Goal: Task Accomplishment & Management: Manage account settings

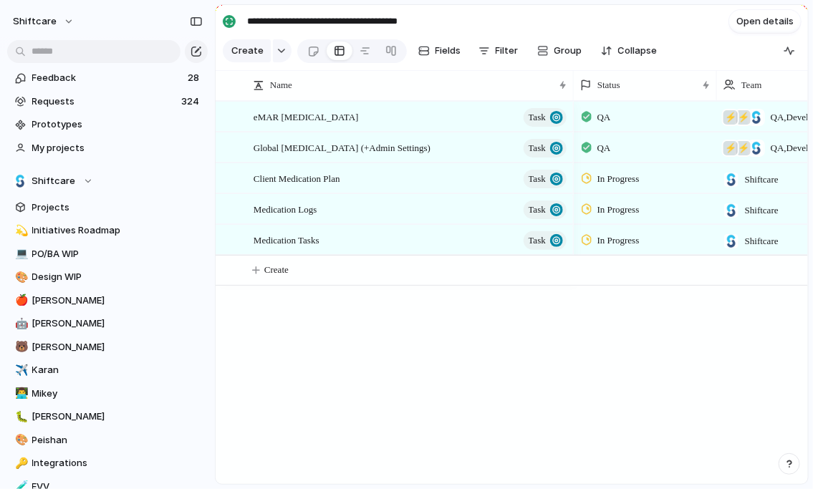
click at [357, 326] on div "eMAR Medication Management Task Global Medication Management (+Admin Settings) …" at bounding box center [512, 292] width 593 height 383
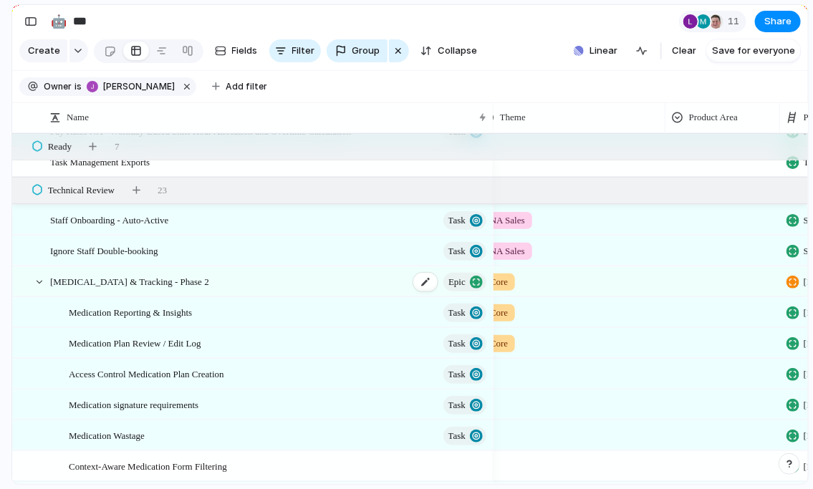
click at [279, 284] on div "Medication Management & Tracking - Phase 2 Epic" at bounding box center [269, 281] width 439 height 29
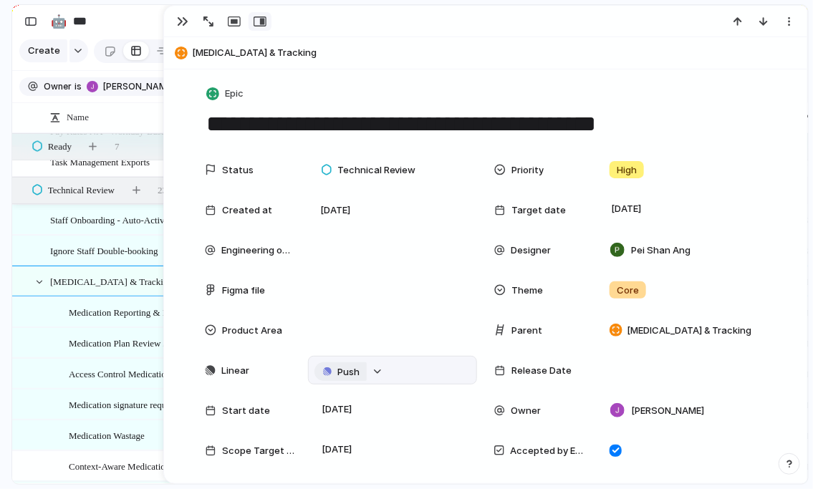
click at [352, 365] on span "Push" at bounding box center [348, 372] width 22 height 14
click at [355, 402] on li "Project" at bounding box center [344, 399] width 82 height 23
click at [463, 370] on link "Medication Management & Tracking - Phase 2" at bounding box center [392, 370] width 145 height 19
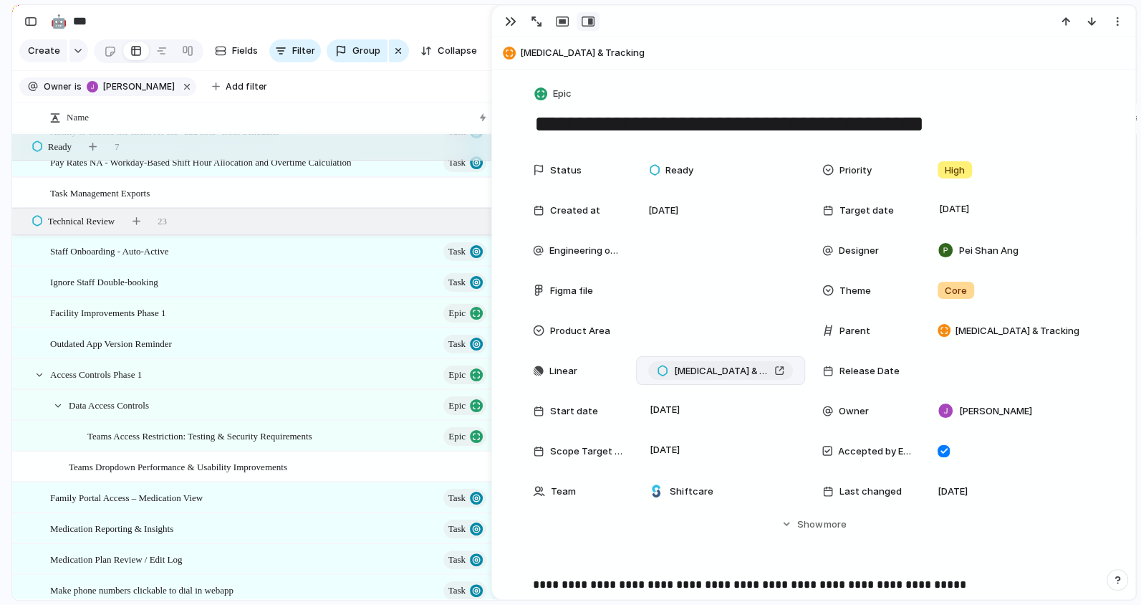
scroll to position [0, 755]
click at [502, 21] on button "button" at bounding box center [510, 21] width 23 height 19
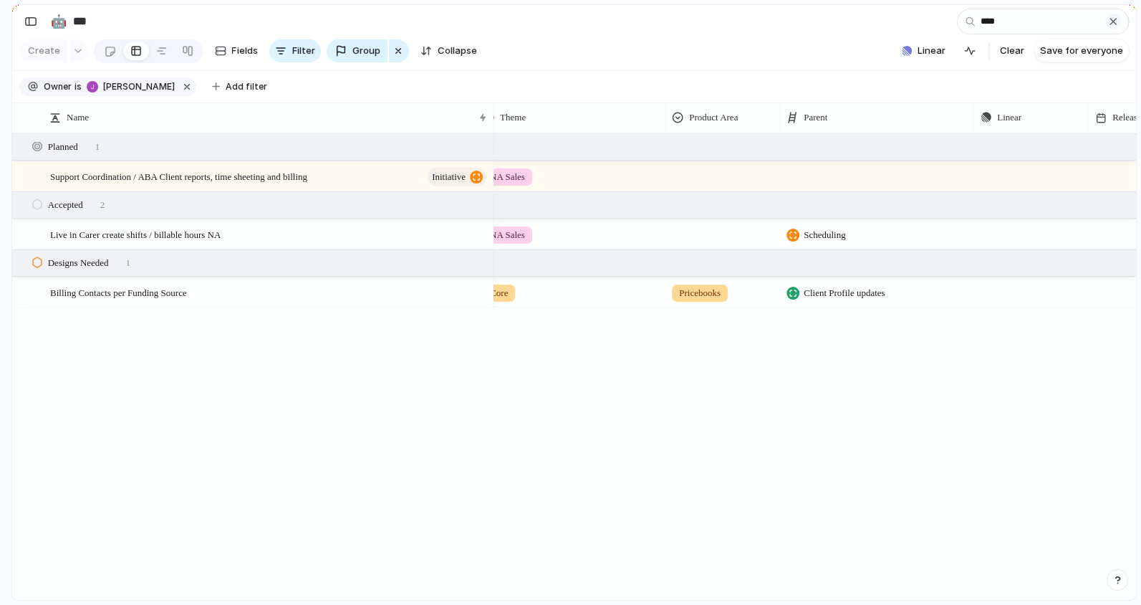
type input "****"
click at [813, 21] on div "button" at bounding box center [1113, 21] width 11 height 11
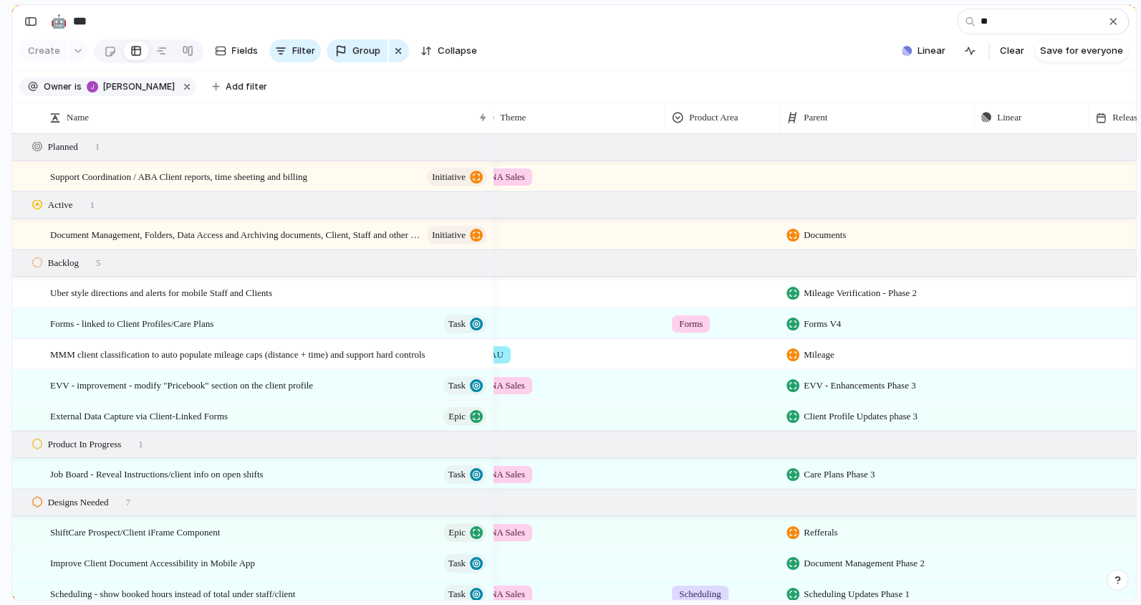
type input "*"
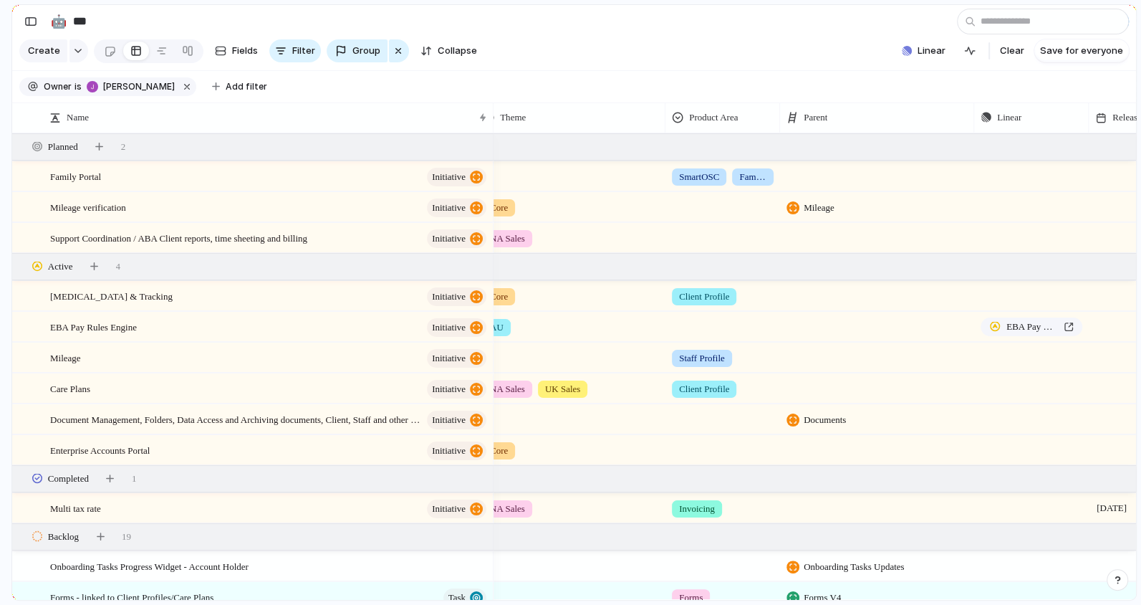
click at [17, 14] on section "🤖 *** 11 Share" at bounding box center [574, 21] width 1124 height 32
click at [33, 21] on div "button" at bounding box center [30, 21] width 13 height 10
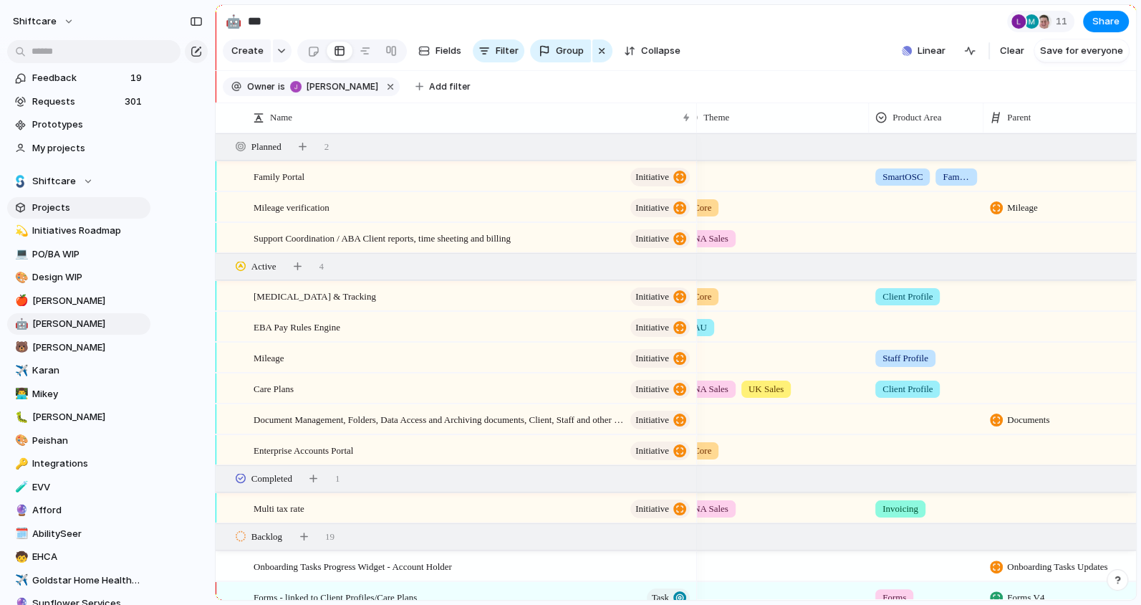
click at [52, 211] on span "Projects" at bounding box center [88, 208] width 113 height 14
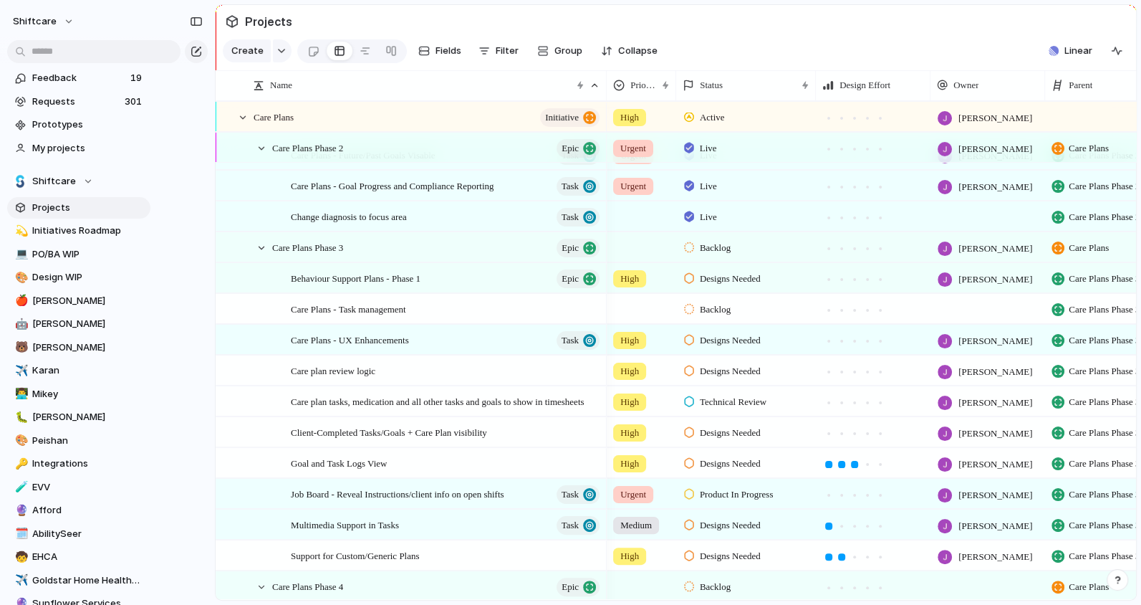
scroll to position [548, 0]
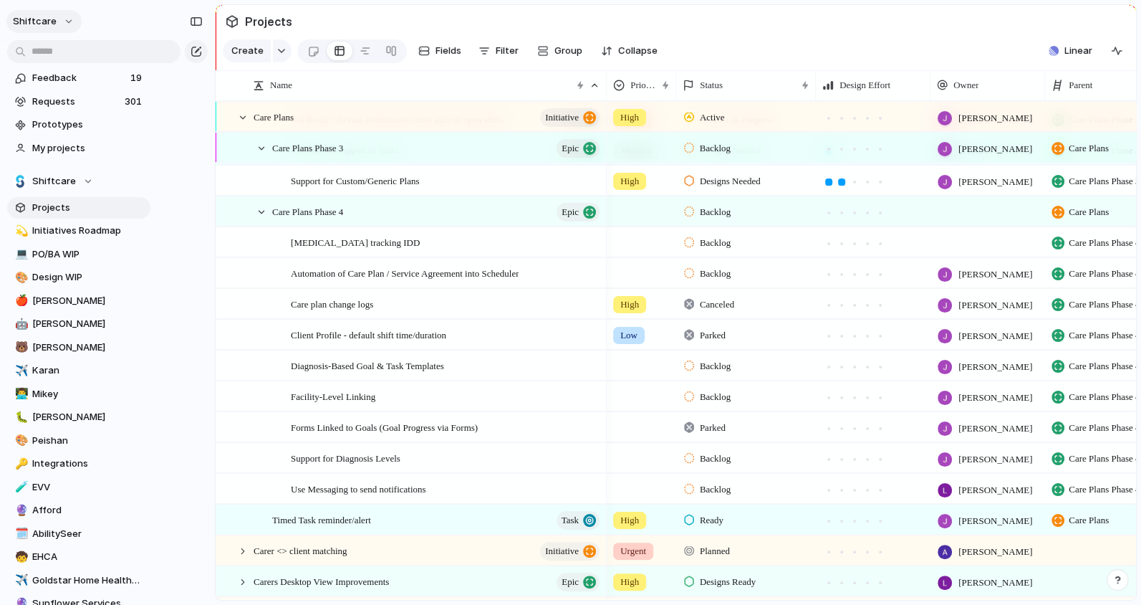
click at [57, 25] on button "shiftcare" at bounding box center [43, 21] width 75 height 23
click at [61, 49] on span "Settings" at bounding box center [52, 53] width 39 height 14
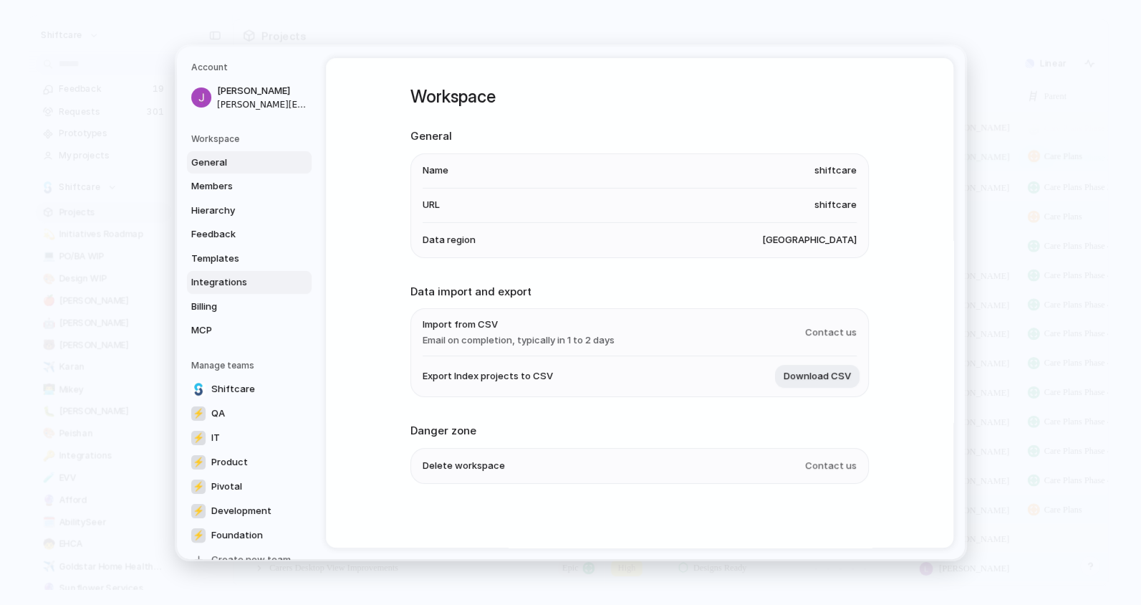
click at [236, 287] on span "Integrations" at bounding box center [237, 282] width 92 height 14
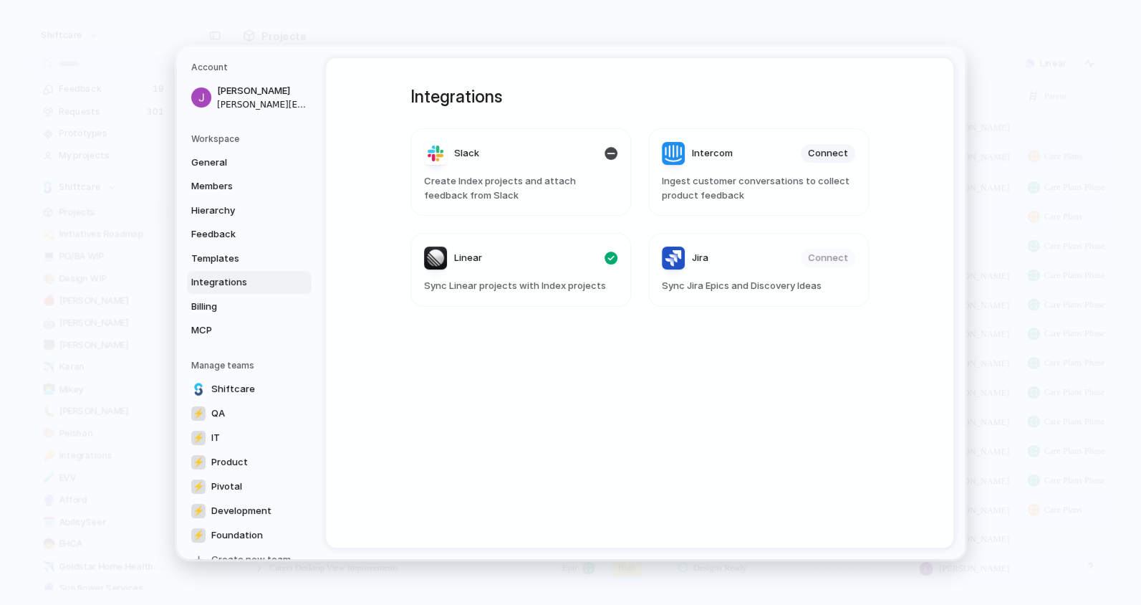
click at [509, 171] on article "Slack Create Index projects and attach feedback from Slack" at bounding box center [521, 171] width 221 height 87
click at [457, 163] on div "Slack" at bounding box center [451, 153] width 55 height 23
click at [638, 338] on div "Integrations Slack Create Index projects and attach feedback from Slack Interco…" at bounding box center [640, 302] width 510 height 489
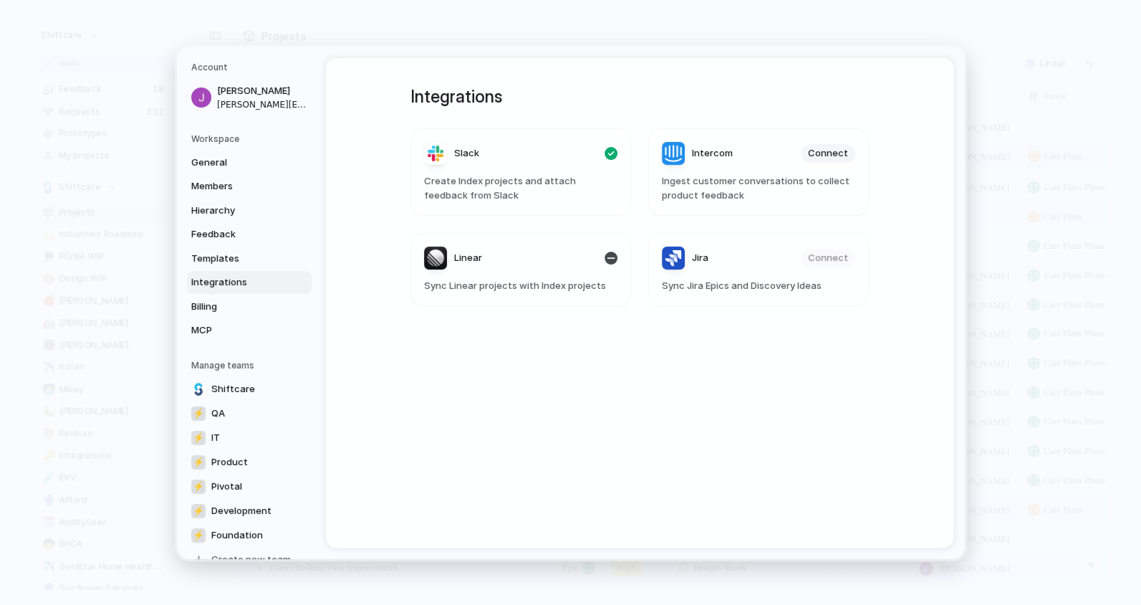
click at [464, 261] on span "Linear" at bounding box center [468, 258] width 28 height 14
click at [459, 261] on span "Linear" at bounding box center [468, 258] width 28 height 14
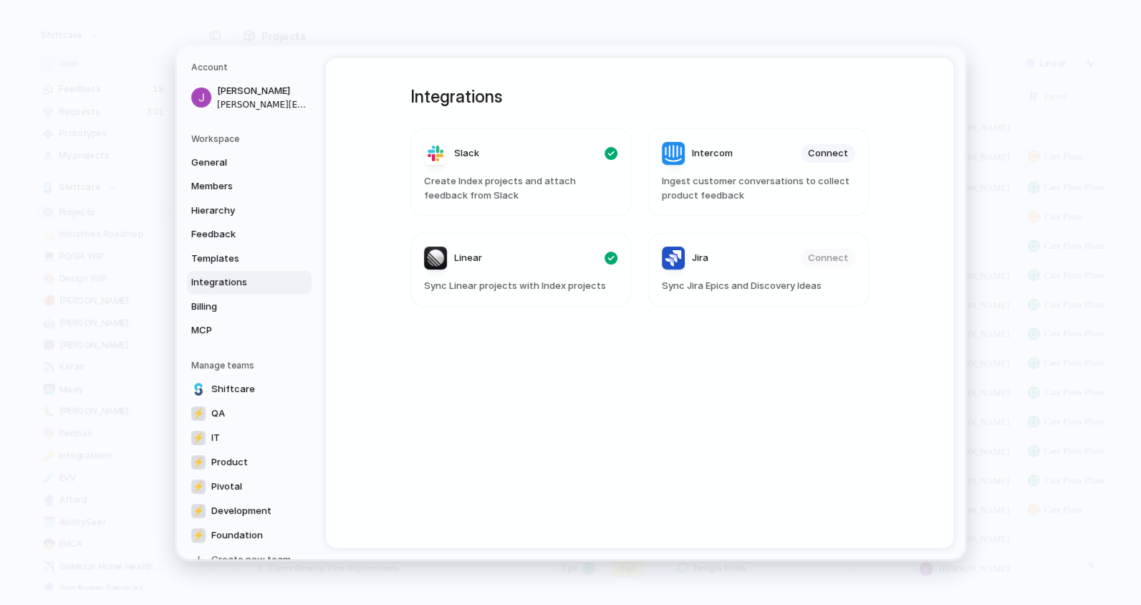
click at [813, 196] on div "Integrations Slack Create Index projects and attach feedback from Slack Interco…" at bounding box center [640, 302] width 628 height 489
click at [539, 146] on header "Slack" at bounding box center [520, 153] width 193 height 23
click at [449, 153] on div "Slack" at bounding box center [451, 153] width 55 height 23
click at [447, 295] on article "Linear Sync Linear projects with Index projects" at bounding box center [521, 270] width 221 height 74
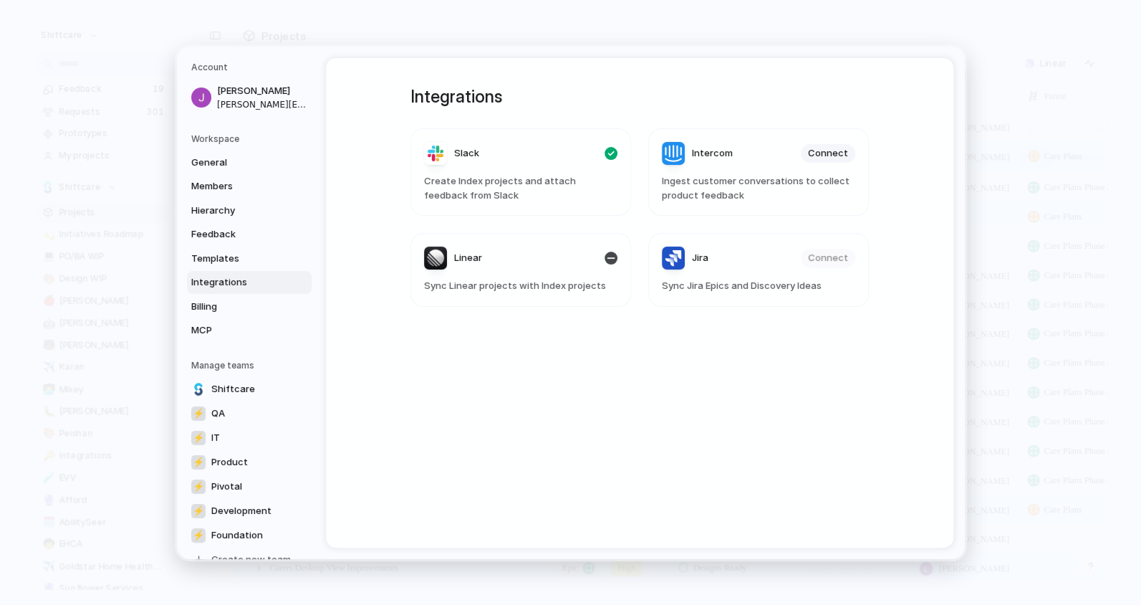
click at [442, 260] on div "Linear" at bounding box center [453, 257] width 58 height 23
click at [437, 328] on div "Integrations Slack Create Index projects and attach feedback from Slack Interco…" at bounding box center [640, 302] width 510 height 489
click at [244, 262] on span "Templates" at bounding box center [237, 258] width 92 height 14
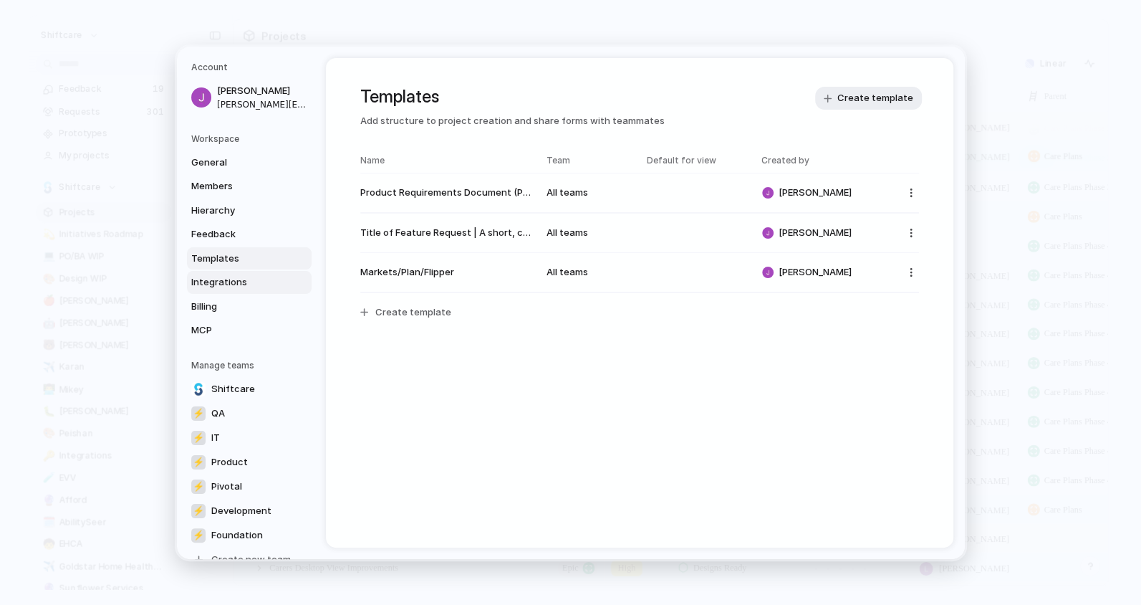
click at [229, 282] on span "Integrations" at bounding box center [237, 282] width 92 height 14
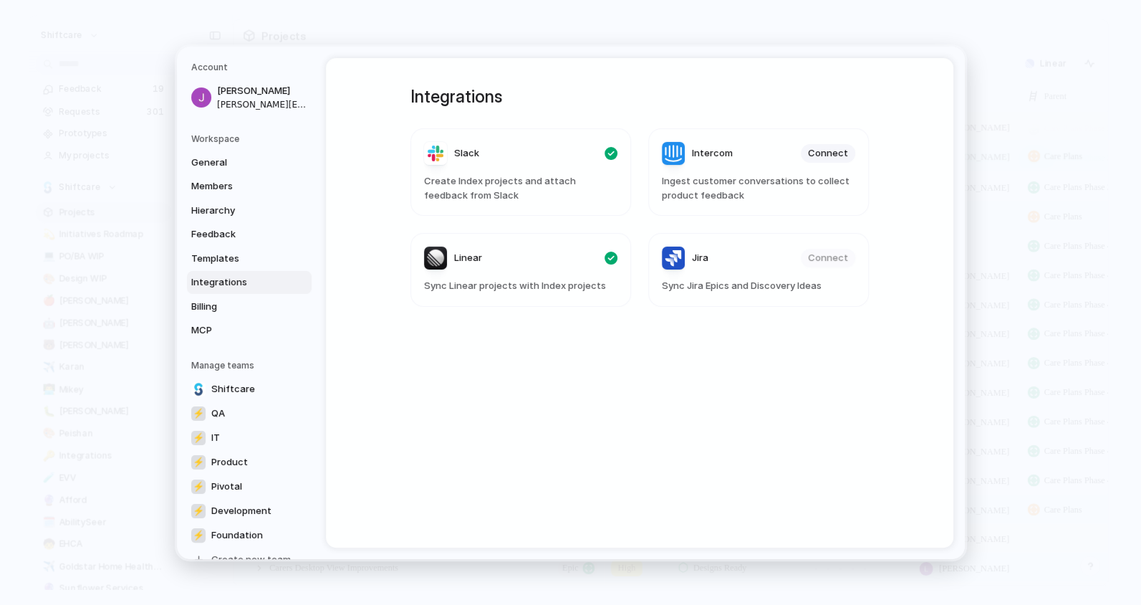
scroll to position [25, 0]
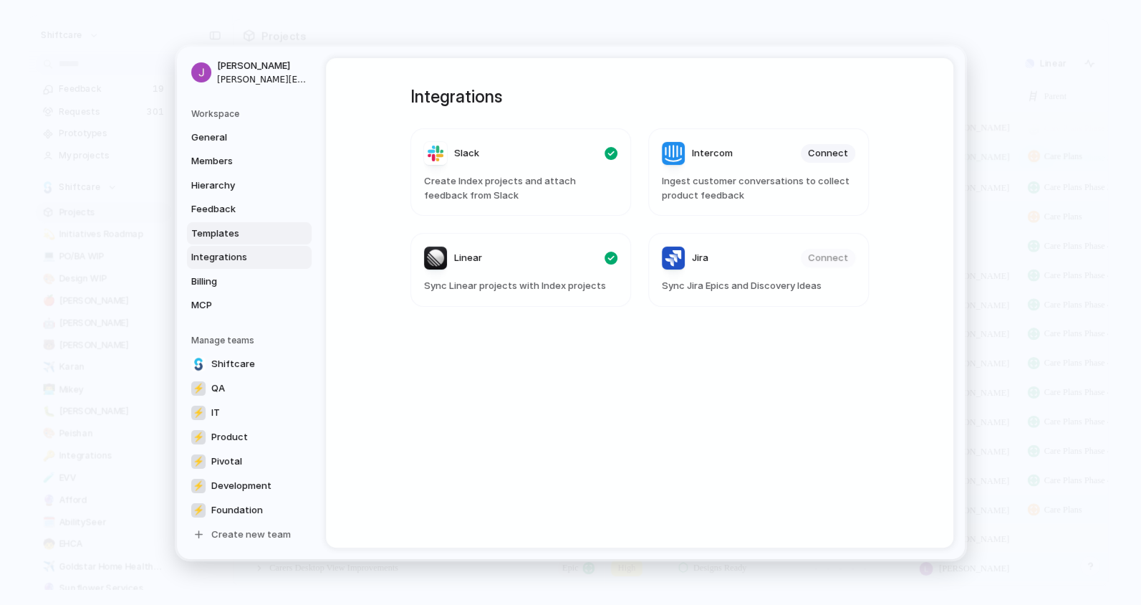
click at [237, 234] on span "Templates" at bounding box center [237, 233] width 92 height 14
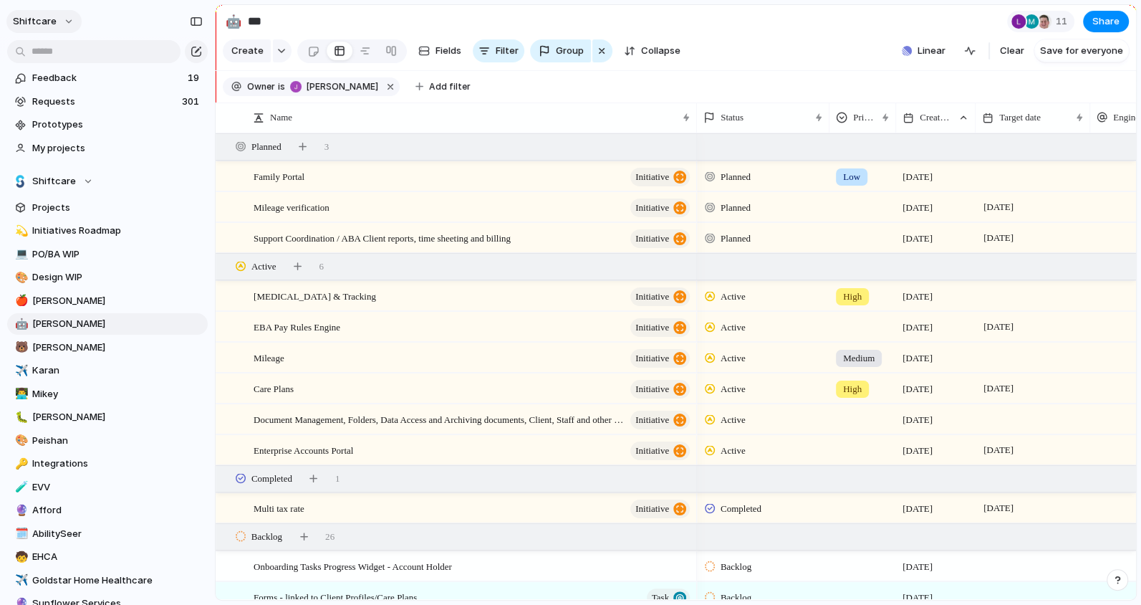
click at [65, 21] on button "shiftcare" at bounding box center [43, 21] width 75 height 23
click at [77, 57] on li "Settings" at bounding box center [69, 53] width 119 height 23
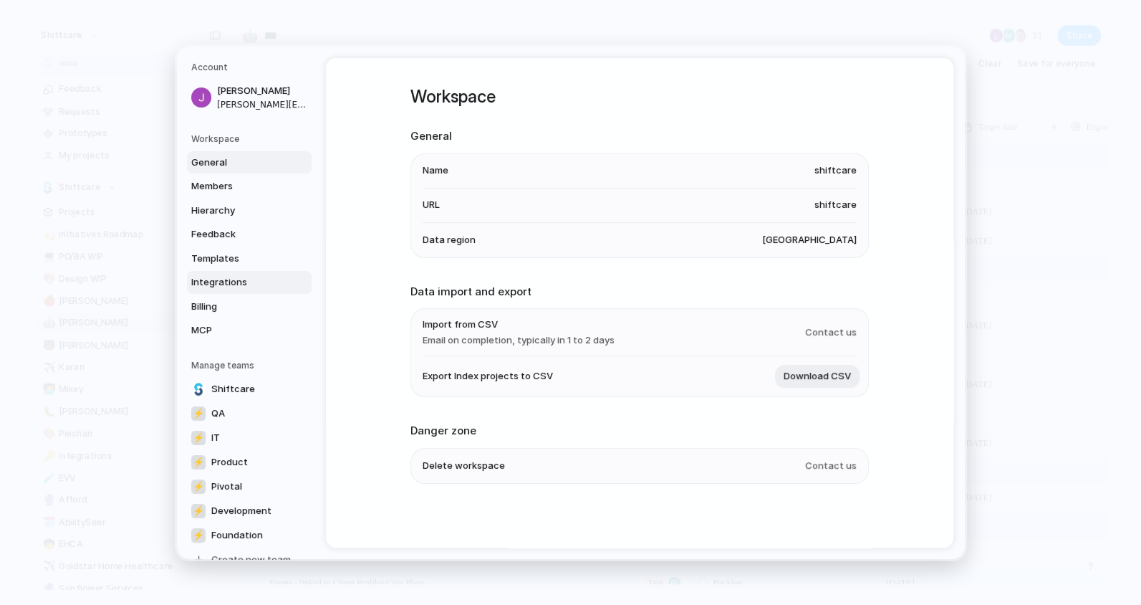
click at [238, 285] on span "Integrations" at bounding box center [237, 282] width 92 height 14
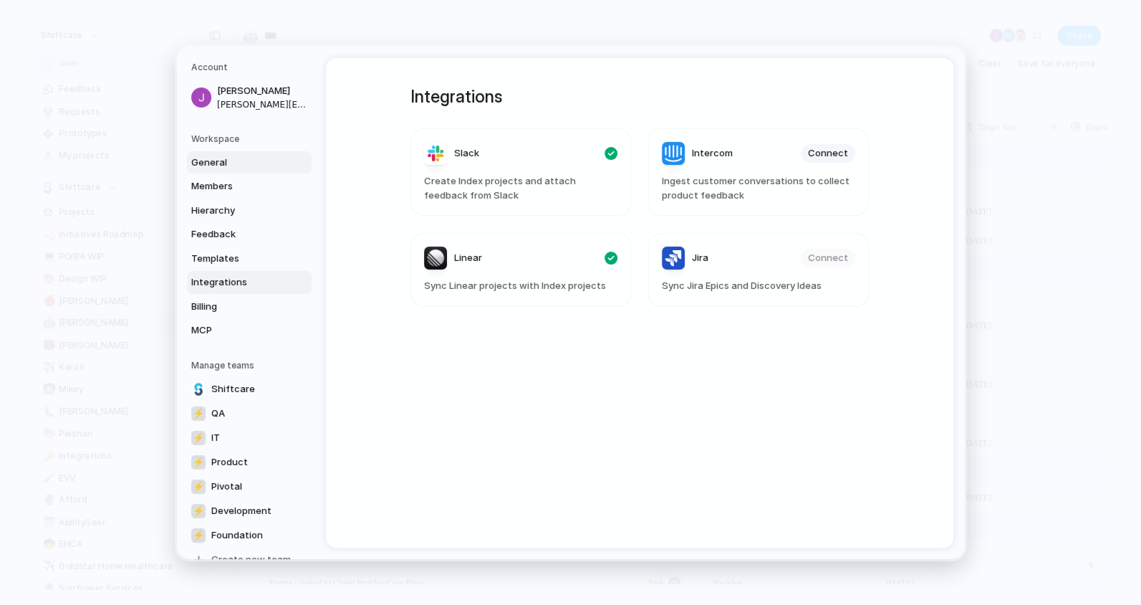
click at [222, 155] on span "General" at bounding box center [237, 162] width 92 height 14
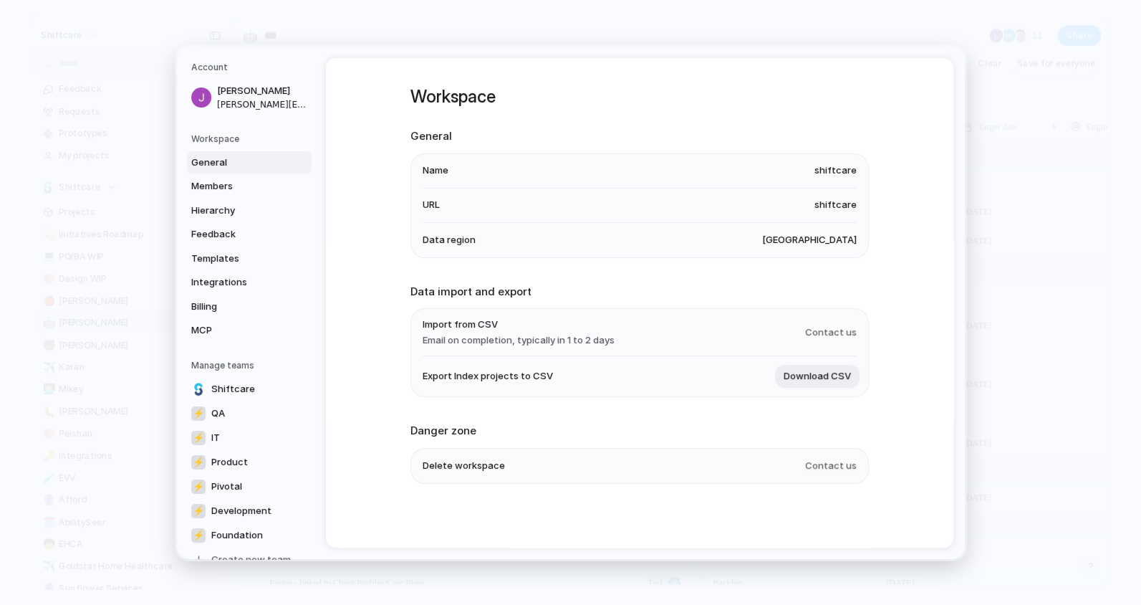
click at [229, 197] on div "General Members Hierarchy Feedback Templates Integrations Billing MCP" at bounding box center [251, 245] width 120 height 191
click at [227, 186] on span "Members" at bounding box center [237, 186] width 92 height 14
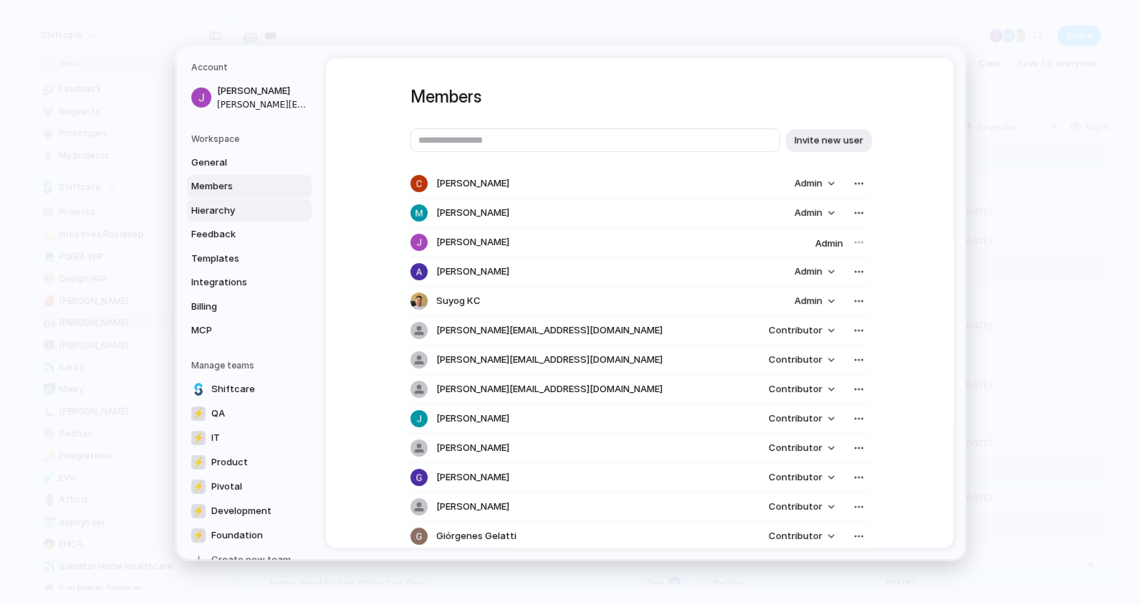
click at [227, 209] on span "Hierarchy" at bounding box center [237, 210] width 92 height 14
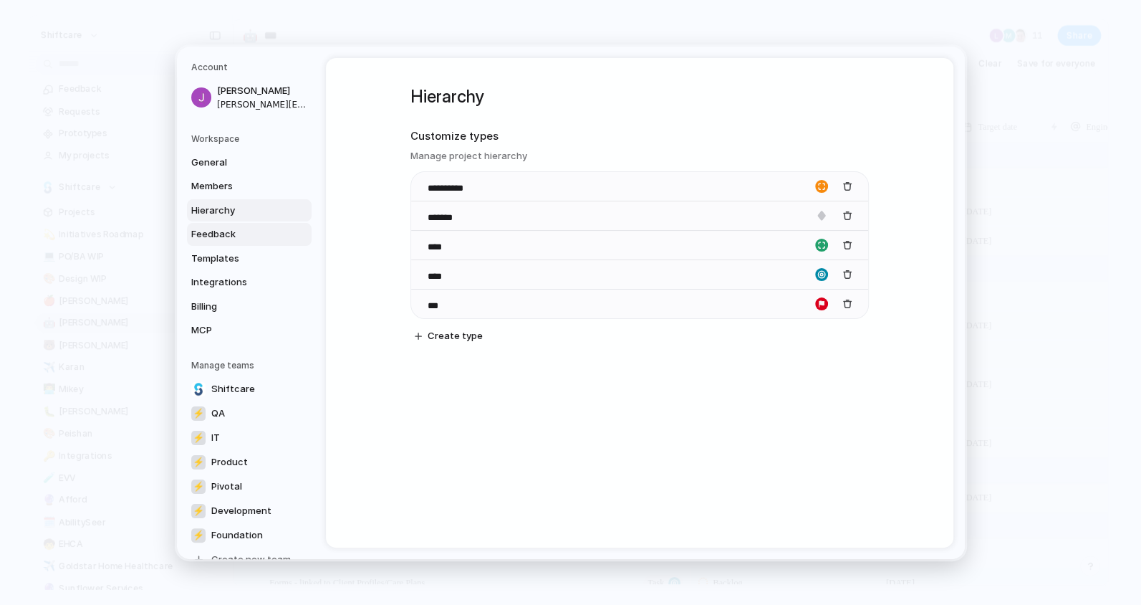
click at [226, 234] on span "Feedback" at bounding box center [237, 234] width 92 height 14
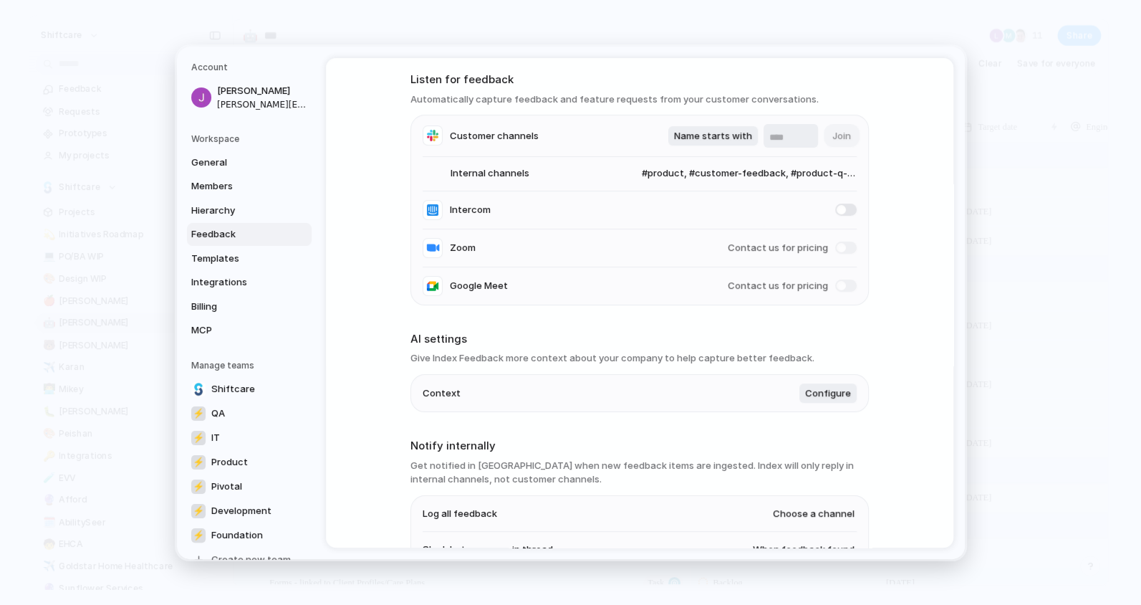
scroll to position [113, 0]
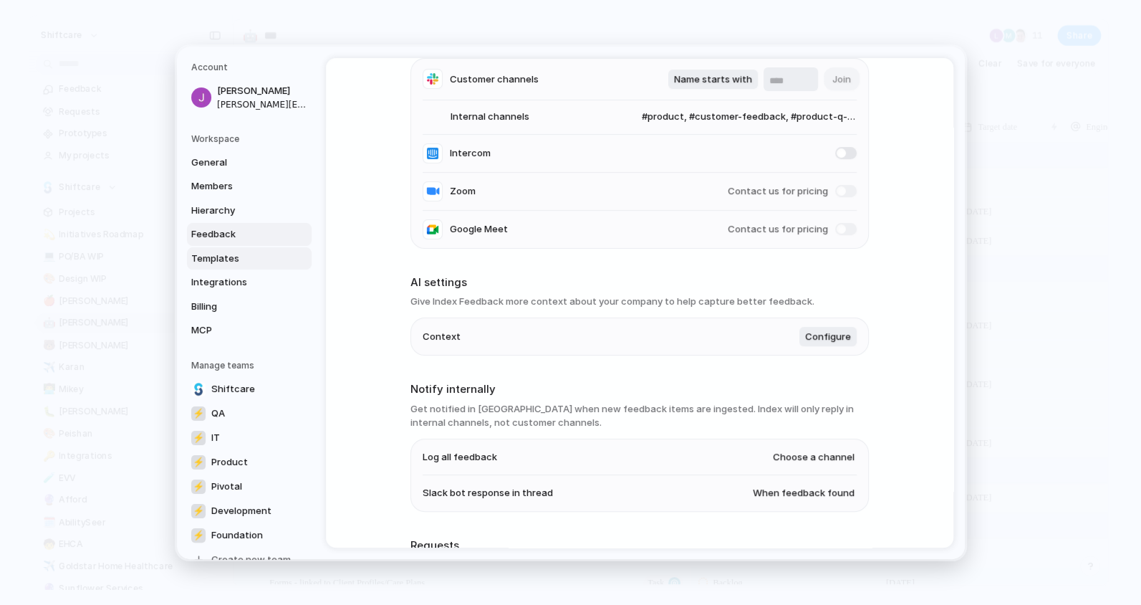
click at [227, 261] on span "Templates" at bounding box center [237, 258] width 92 height 14
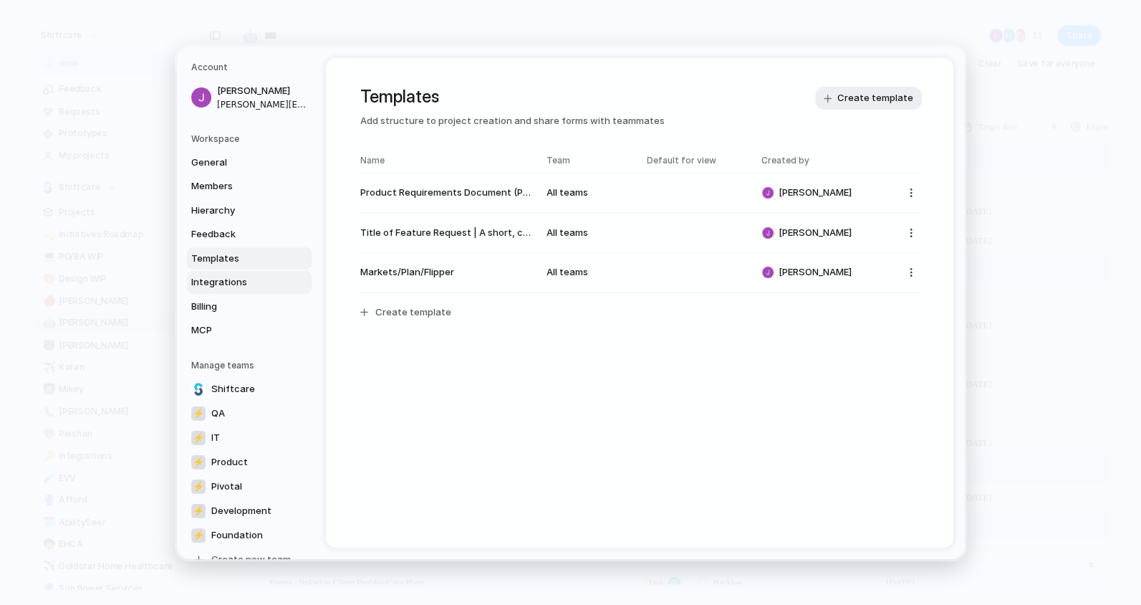
click at [229, 281] on span "Integrations" at bounding box center [237, 282] width 92 height 14
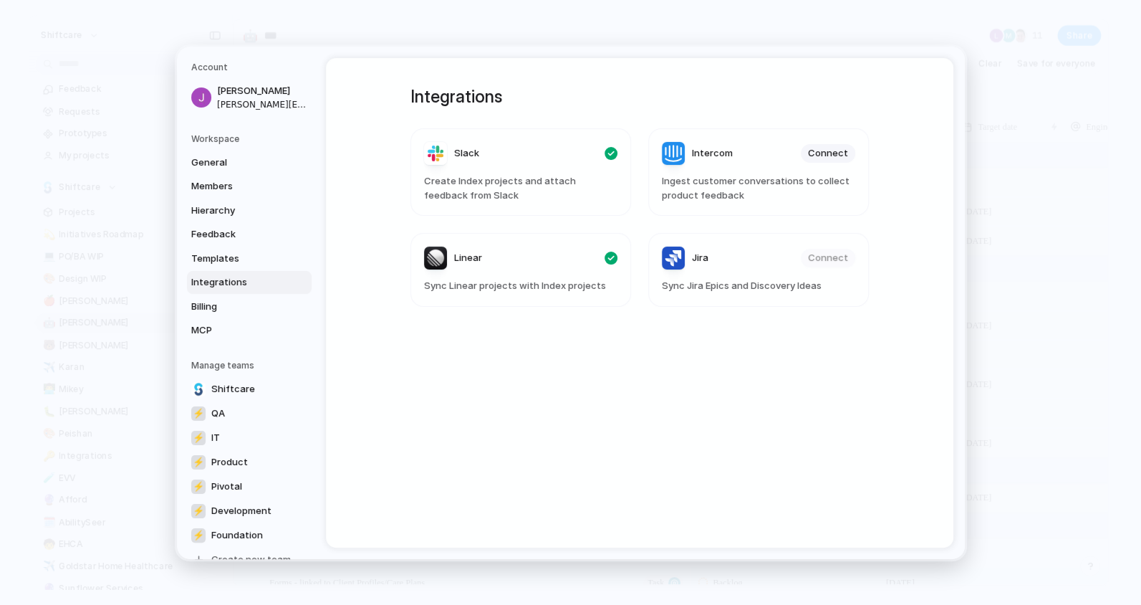
click at [226, 317] on div "General Members Hierarchy Feedback Templates Integrations Billing MCP" at bounding box center [251, 245] width 120 height 191
click at [223, 310] on span "Billing" at bounding box center [237, 306] width 92 height 14
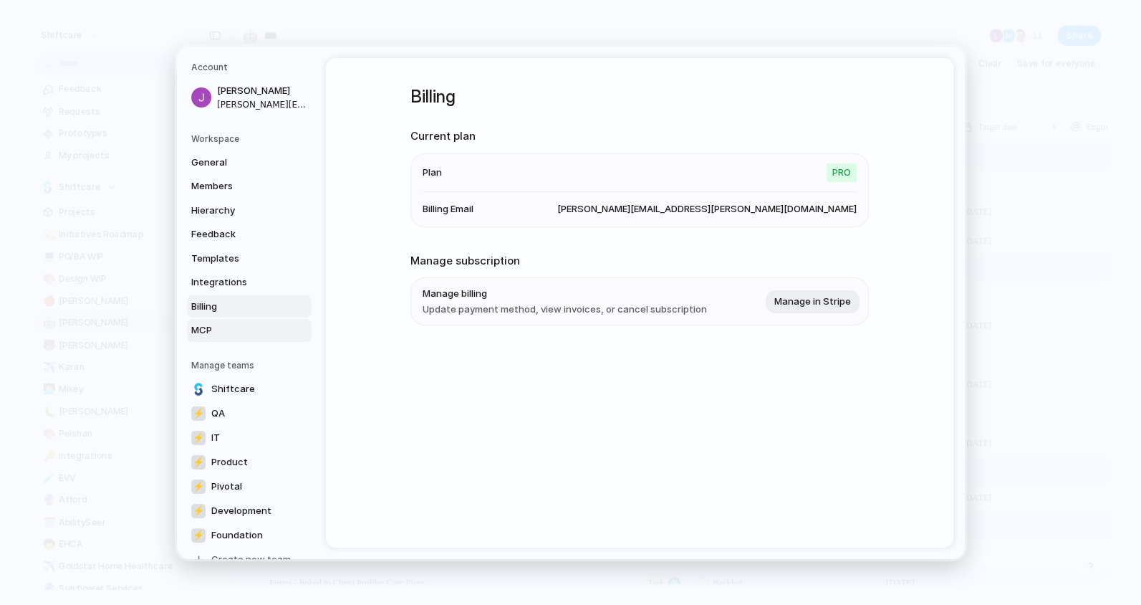
click at [215, 324] on span "MCP" at bounding box center [237, 330] width 92 height 14
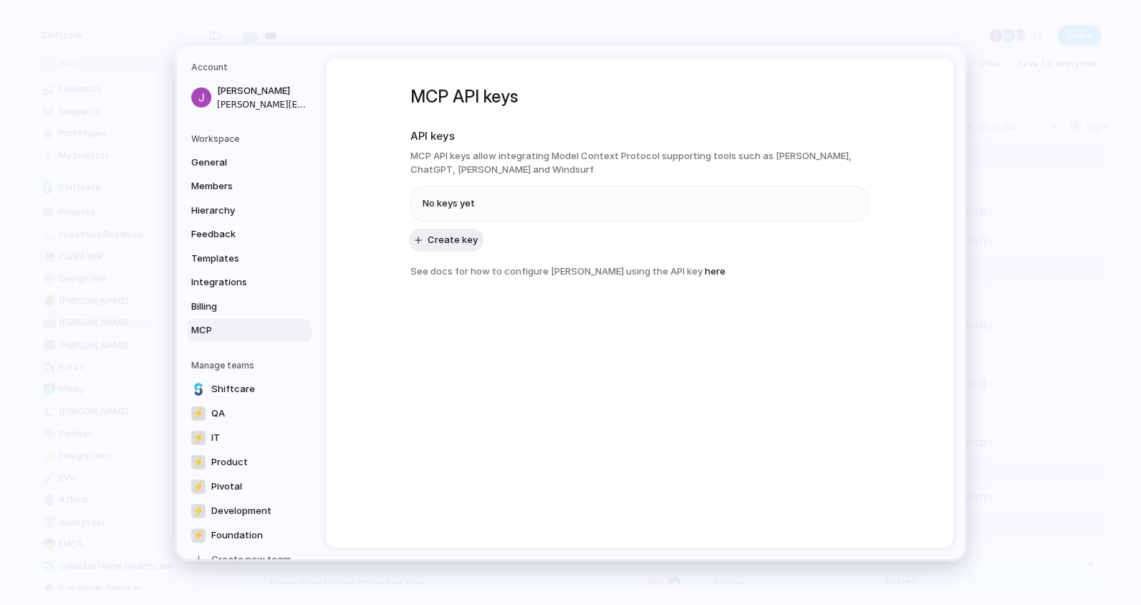
click at [513, 201] on li "No keys yet" at bounding box center [640, 203] width 434 height 34
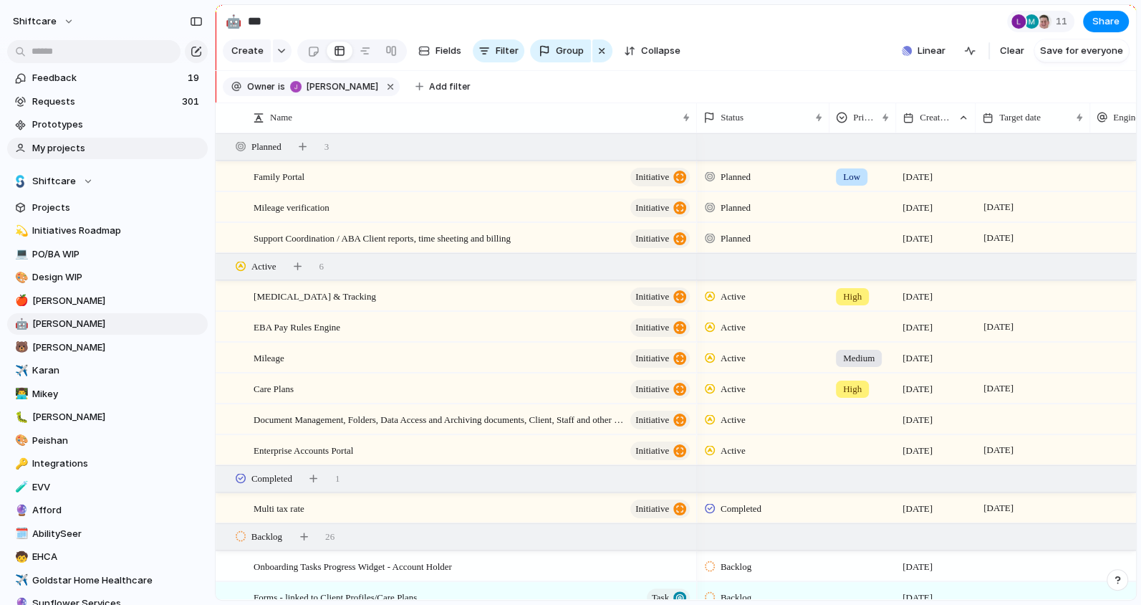
click at [72, 149] on span "My projects" at bounding box center [117, 148] width 171 height 14
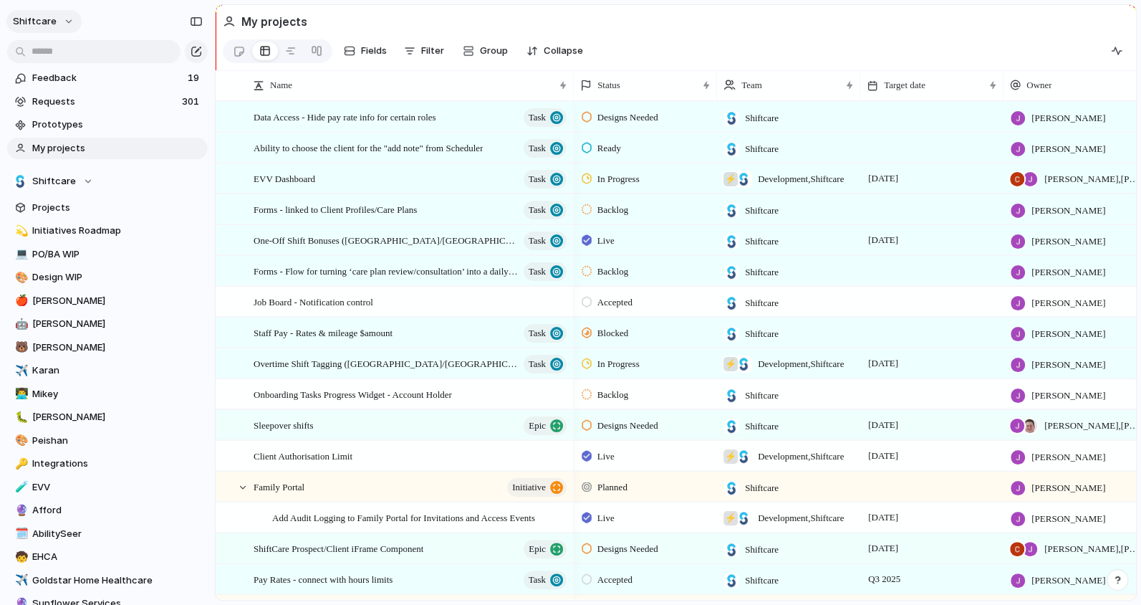
click at [67, 20] on button "shiftcare" at bounding box center [43, 21] width 75 height 23
click at [56, 51] on span "Settings" at bounding box center [52, 53] width 39 height 14
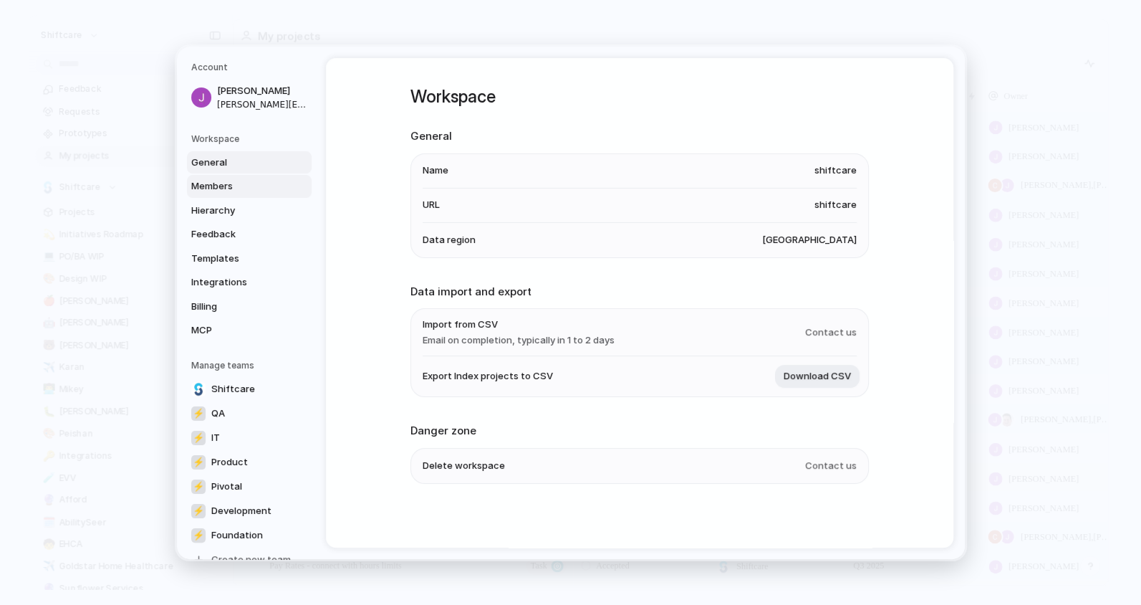
click at [207, 193] on link "Members" at bounding box center [249, 186] width 125 height 23
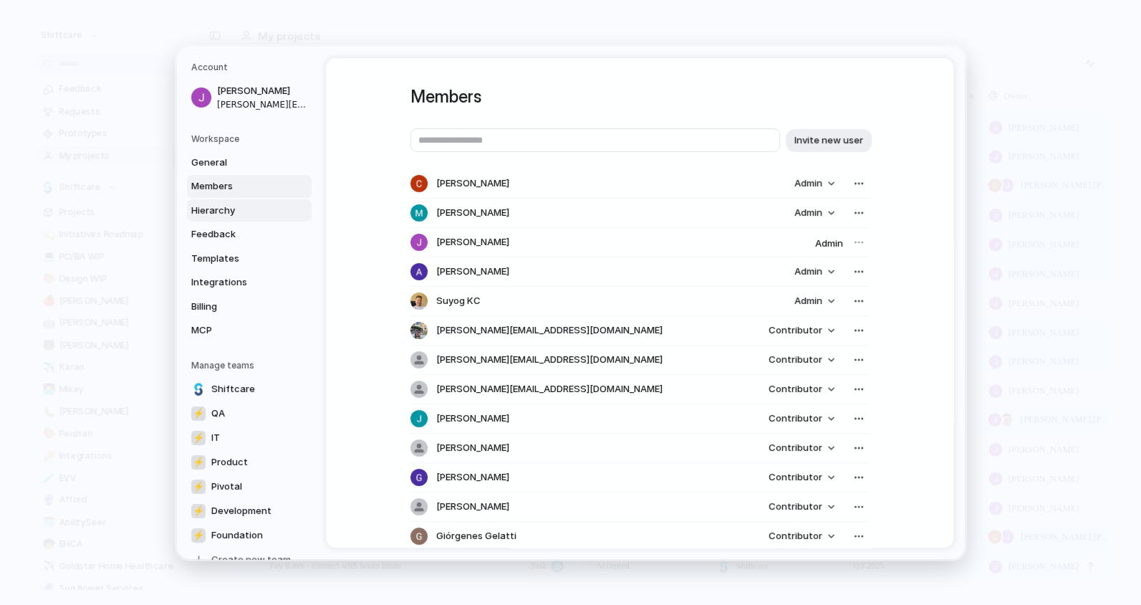
click at [215, 201] on link "Hierarchy" at bounding box center [249, 209] width 125 height 23
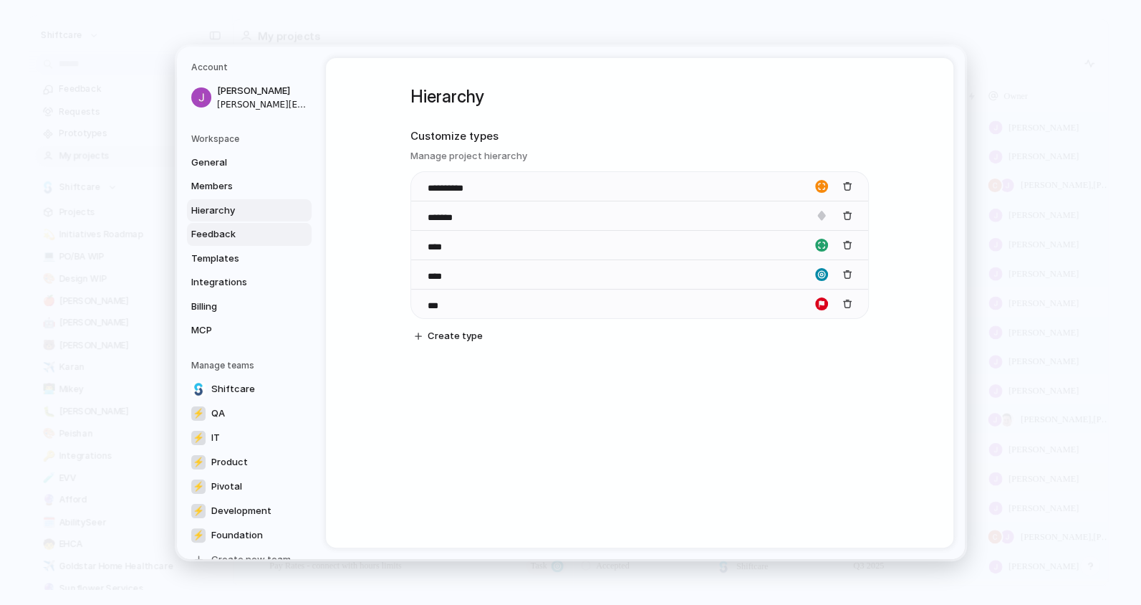
click at [215, 234] on span "Feedback" at bounding box center [237, 234] width 92 height 14
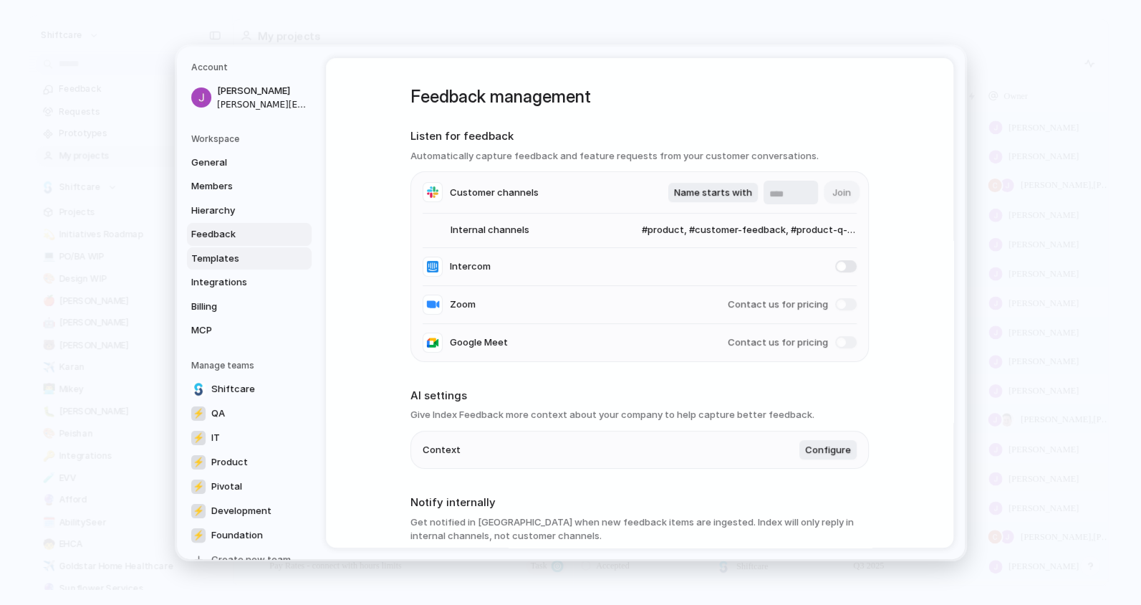
click at [221, 261] on span "Templates" at bounding box center [237, 258] width 92 height 14
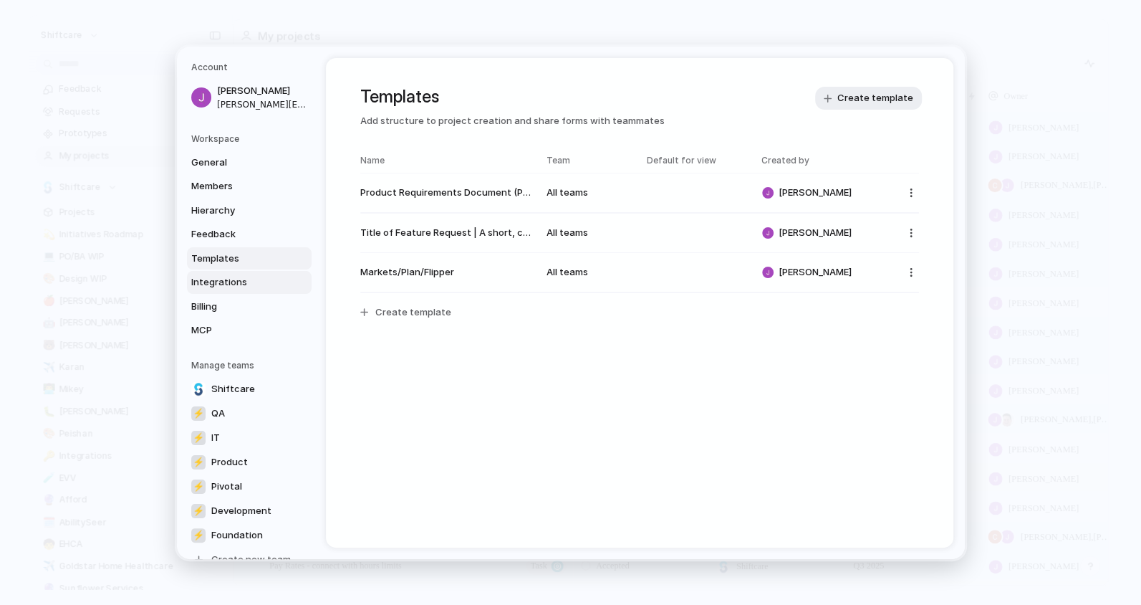
click at [221, 281] on span "Integrations" at bounding box center [237, 282] width 92 height 14
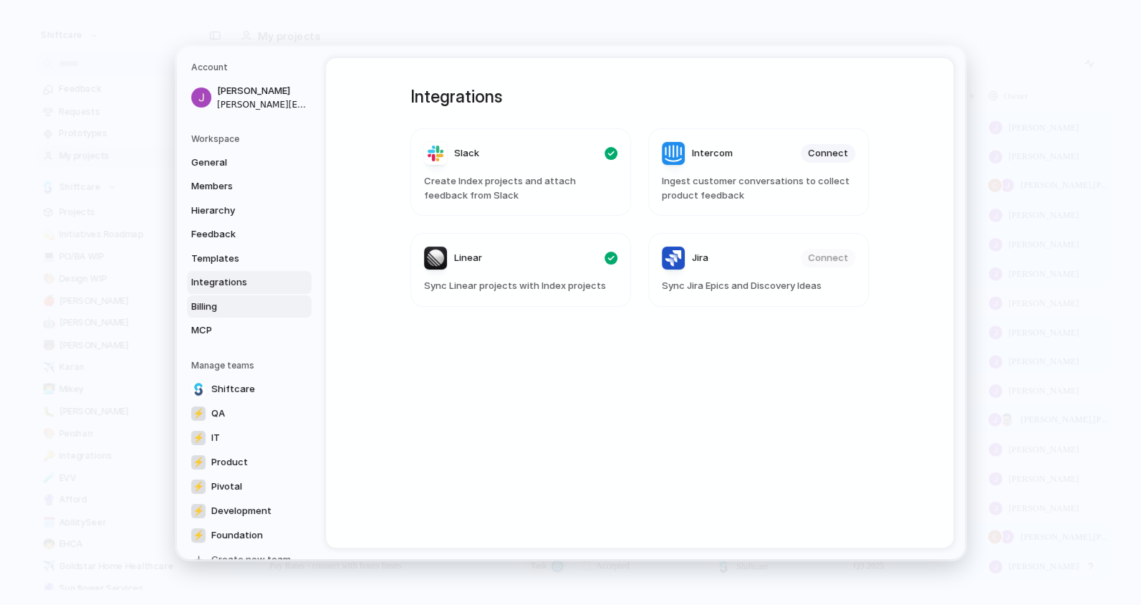
click at [221, 305] on span "Billing" at bounding box center [237, 306] width 92 height 14
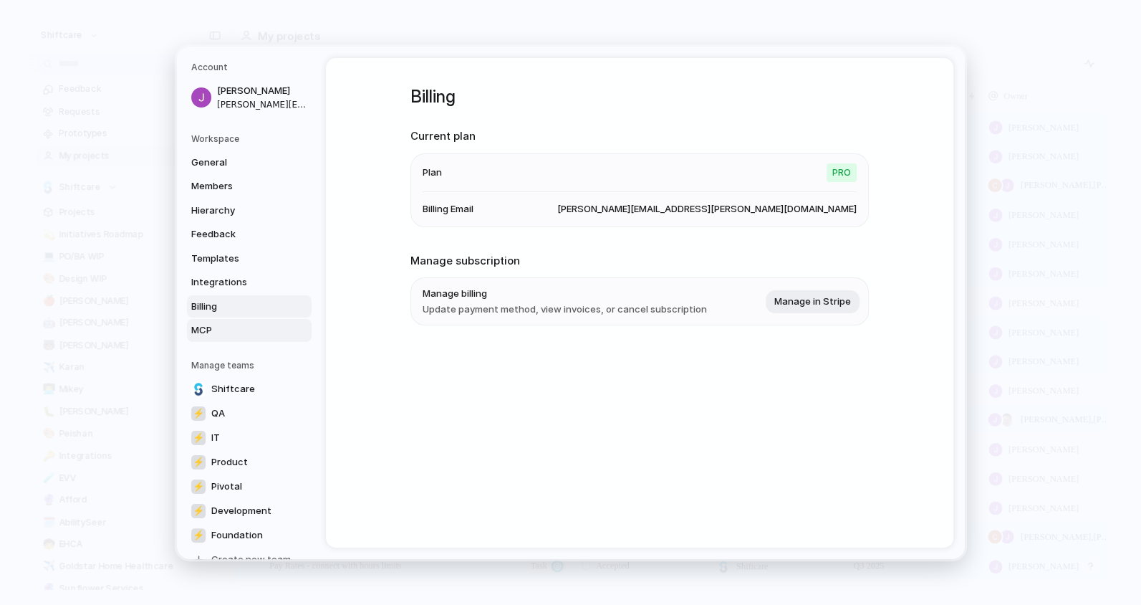
click at [211, 328] on span "MCP" at bounding box center [237, 330] width 92 height 14
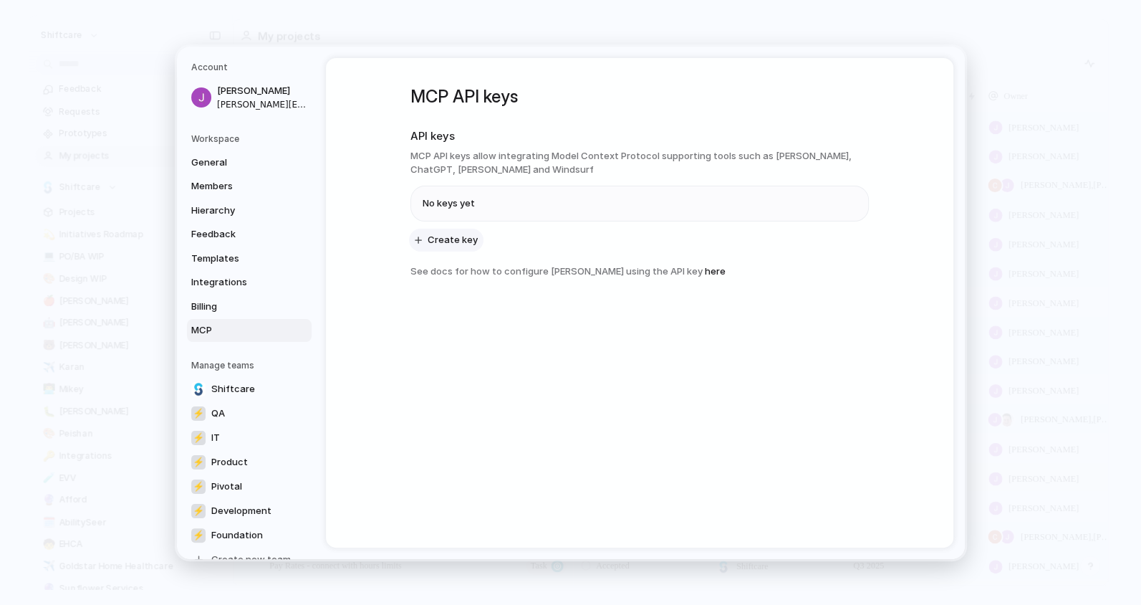
click at [454, 246] on button "Create key" at bounding box center [446, 239] width 75 height 23
click at [231, 165] on span "General" at bounding box center [237, 162] width 92 height 14
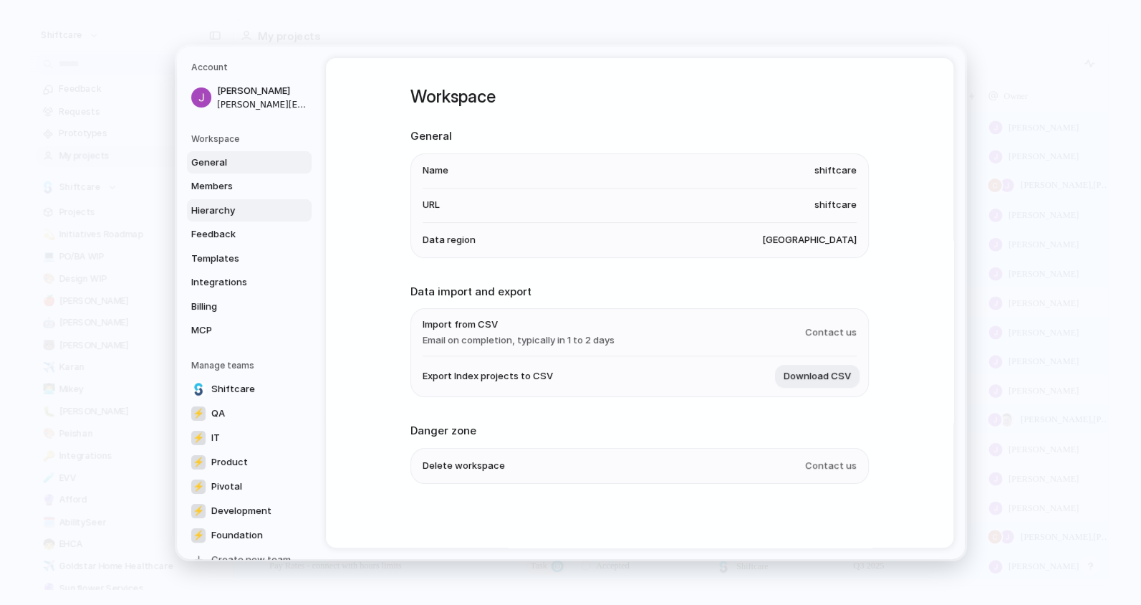
click at [237, 201] on link "Hierarchy" at bounding box center [249, 209] width 125 height 23
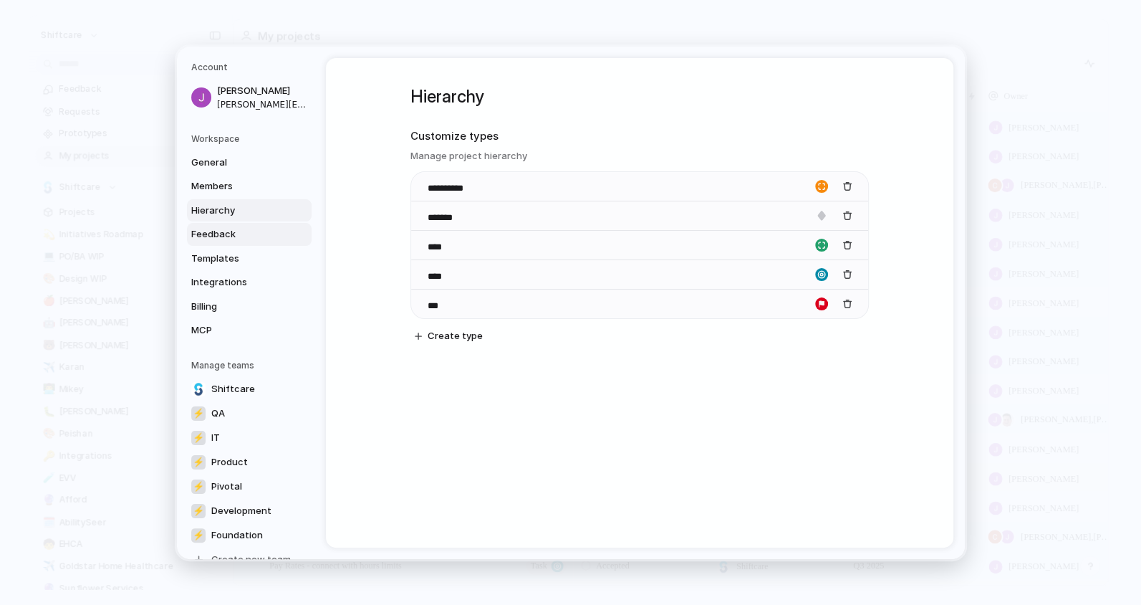
click at [224, 226] on link "Feedback" at bounding box center [249, 234] width 125 height 23
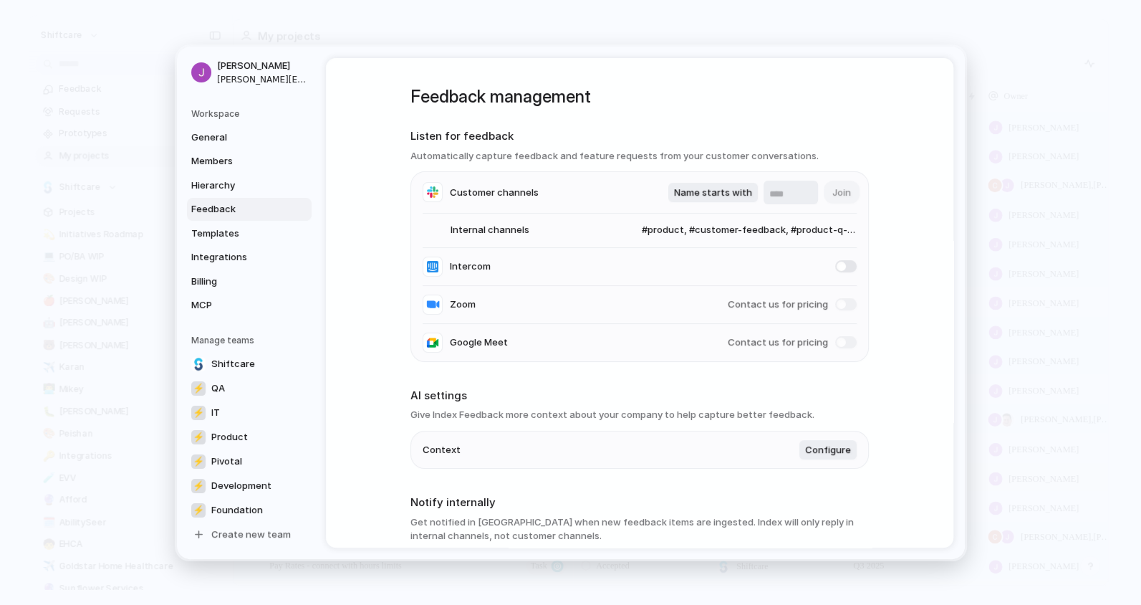
scroll to position [208, 0]
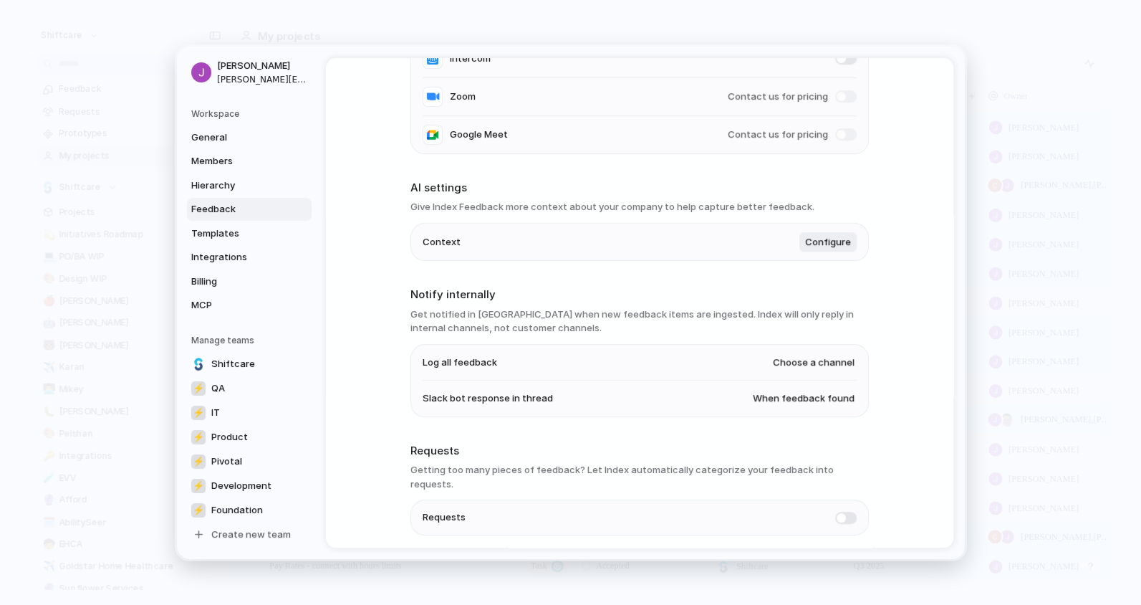
click at [214, 199] on link "Feedback" at bounding box center [249, 209] width 125 height 23
click at [214, 236] on span "Templates" at bounding box center [237, 233] width 92 height 14
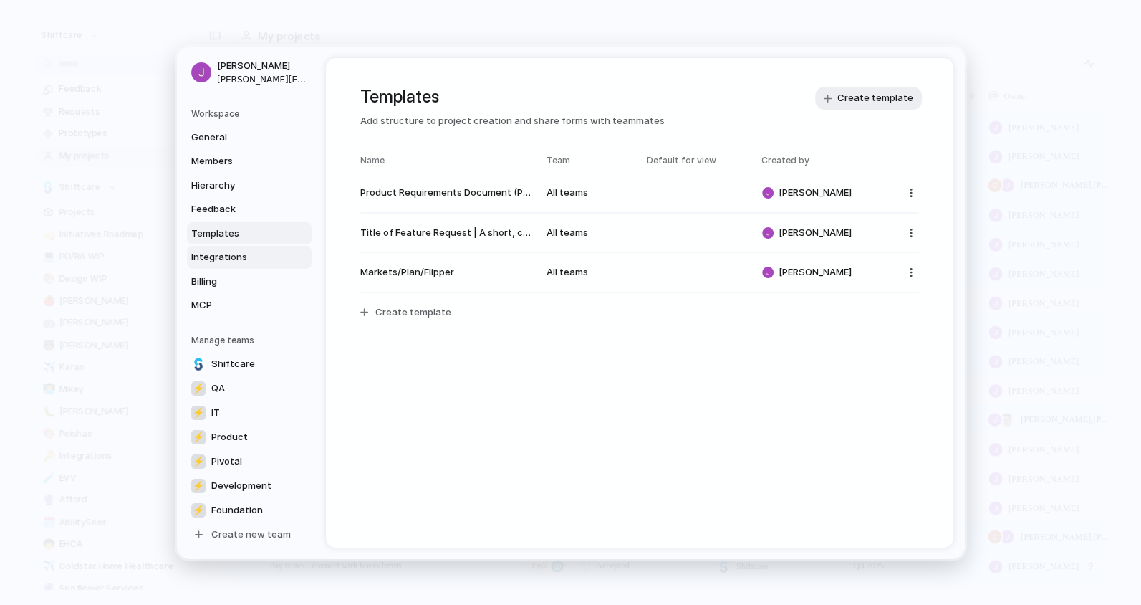
click at [214, 257] on span "Integrations" at bounding box center [237, 257] width 92 height 14
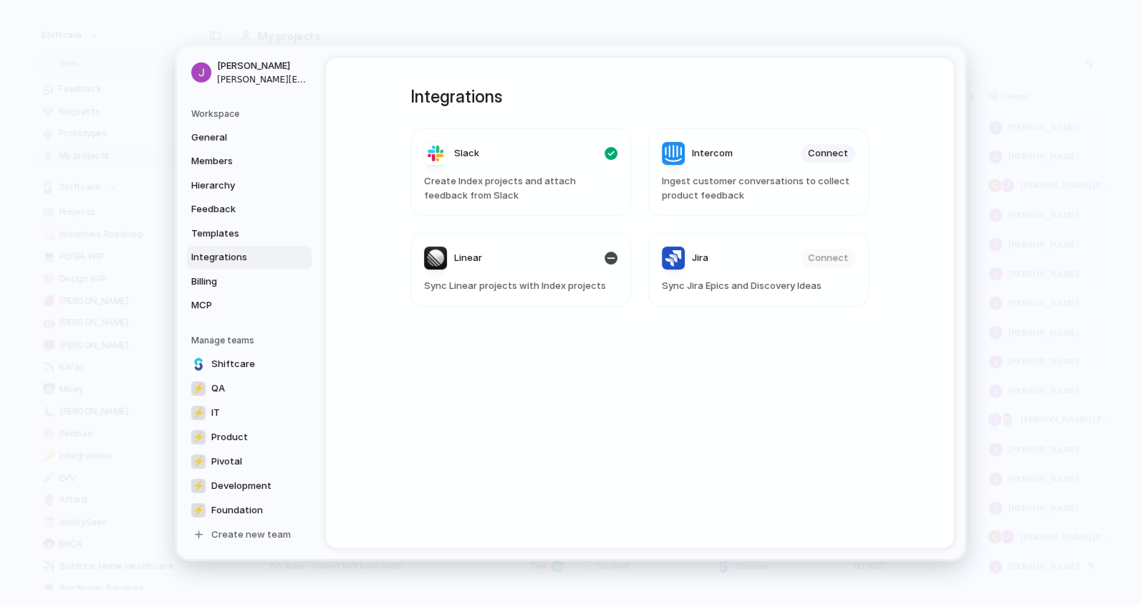
click at [530, 253] on header "Linear" at bounding box center [520, 257] width 193 height 23
click at [492, 151] on header "Slack" at bounding box center [520, 153] width 193 height 23
click at [445, 154] on div "Slack" at bounding box center [451, 153] width 55 height 23
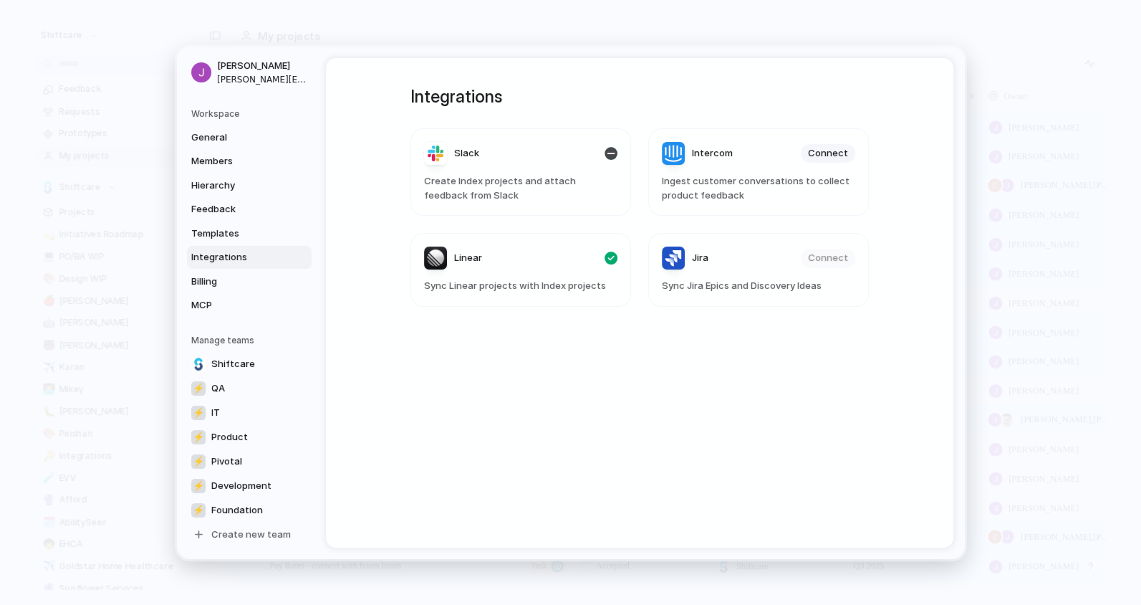
click at [445, 192] on span "Create Index projects and attach feedback from Slack" at bounding box center [520, 188] width 193 height 28
click at [542, 136] on article "Slack Create Index projects and attach feedback from Slack" at bounding box center [521, 171] width 221 height 87
click at [450, 154] on div "Slack" at bounding box center [451, 153] width 55 height 23
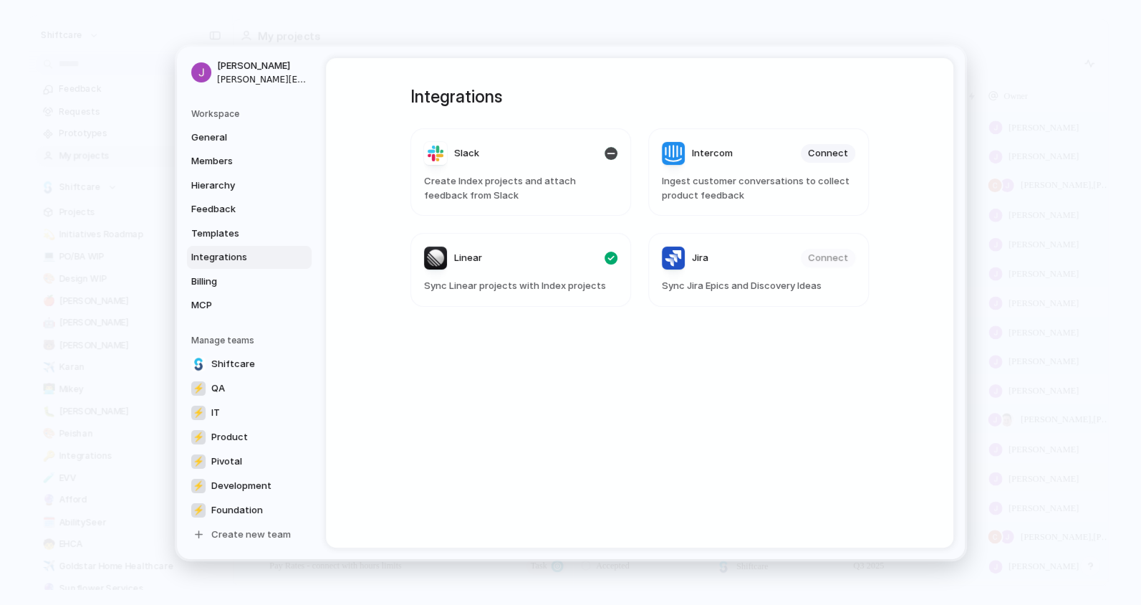
click at [434, 169] on article "Slack Create Index projects and attach feedback from Slack" at bounding box center [521, 171] width 221 height 87
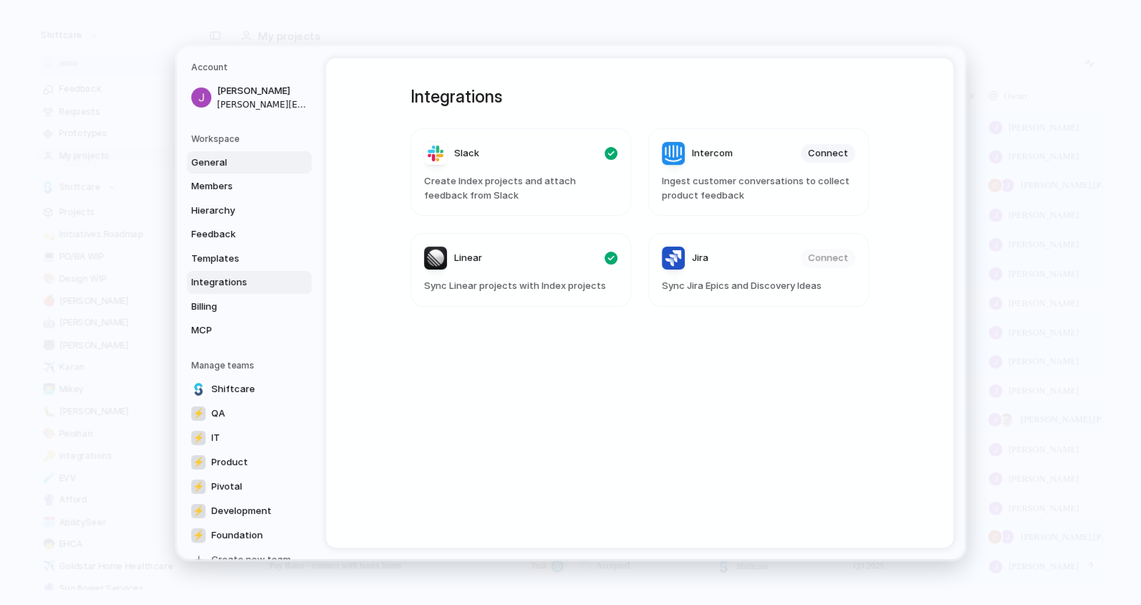
click at [219, 153] on link "General" at bounding box center [249, 161] width 125 height 23
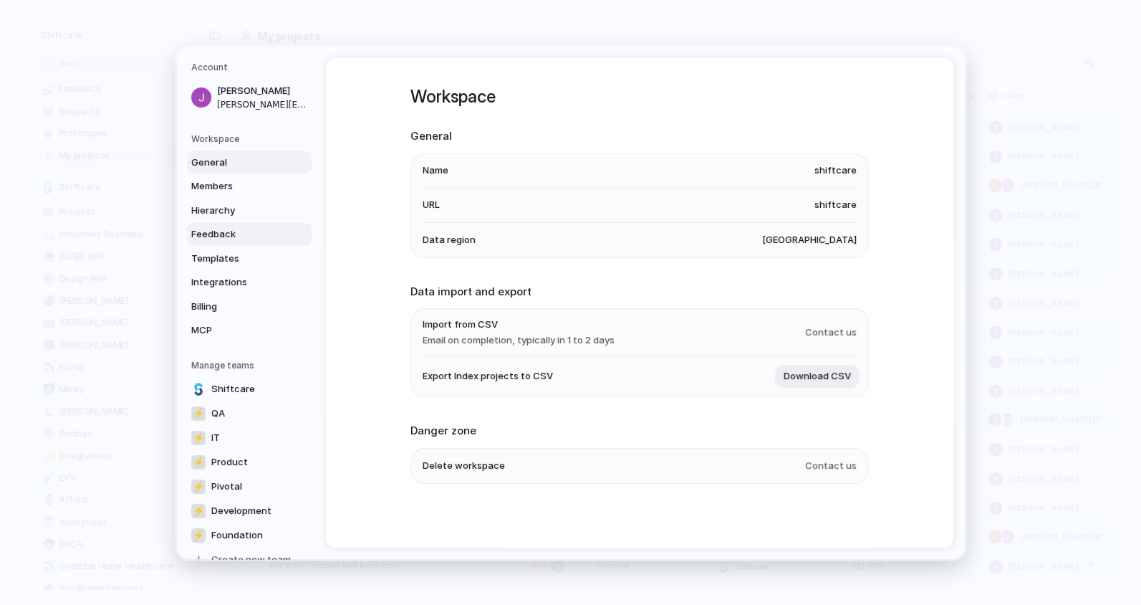
click at [225, 223] on link "Feedback" at bounding box center [249, 234] width 125 height 23
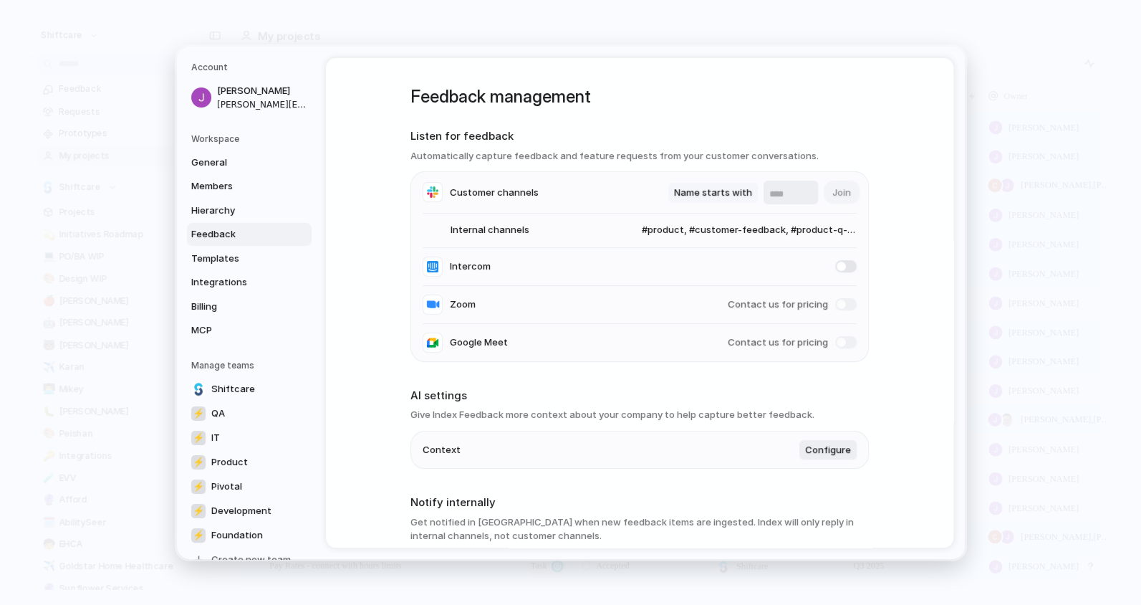
click at [744, 196] on span "Name starts with" at bounding box center [713, 192] width 78 height 14
click at [864, 186] on div "Name contains Name starts with Name ends with" at bounding box center [570, 302] width 1141 height 605
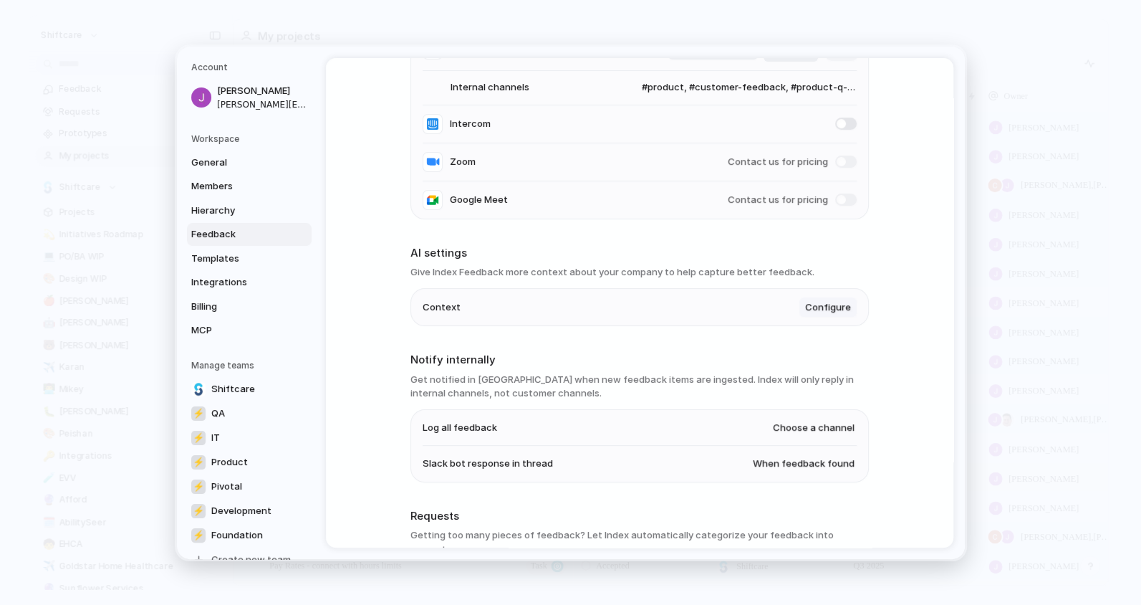
click at [819, 303] on span "Configure" at bounding box center [828, 307] width 46 height 14
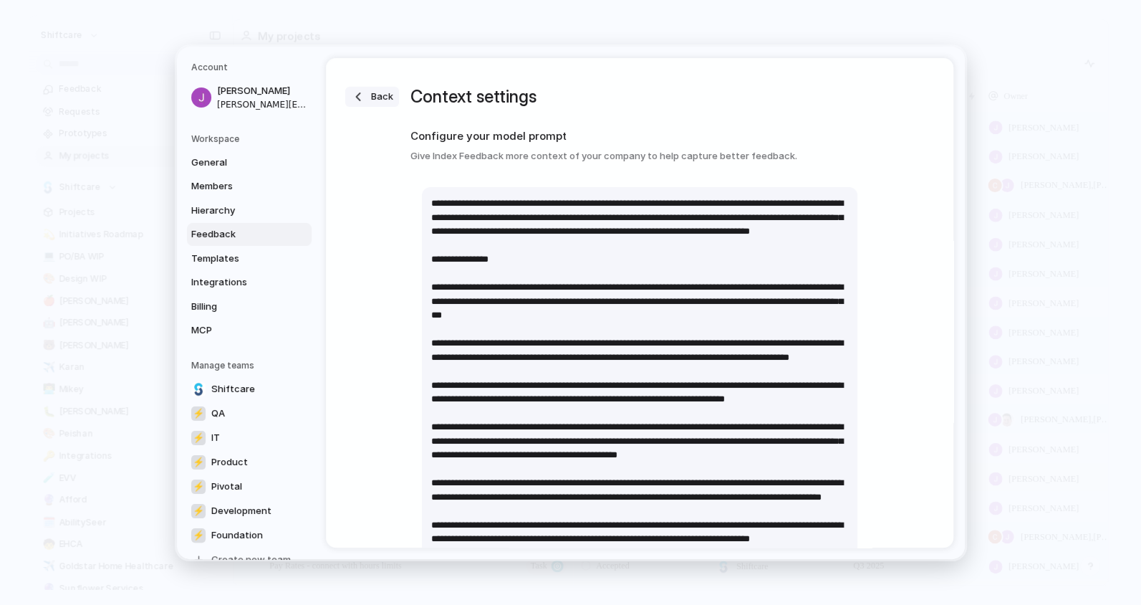
click at [356, 96] on div "button" at bounding box center [358, 97] width 14 height 14
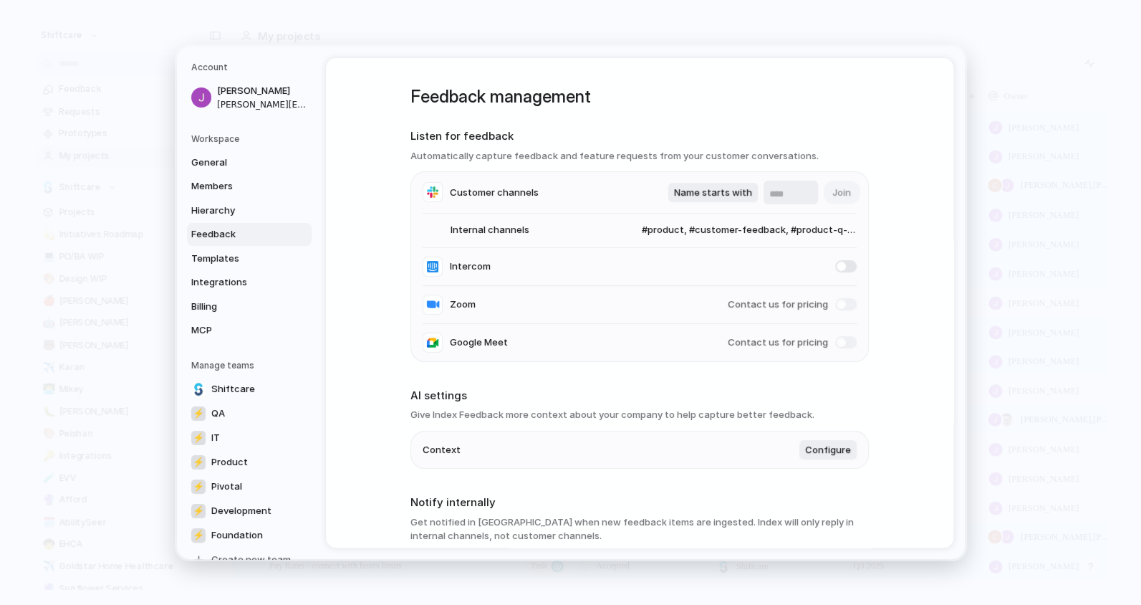
scroll to position [244, 0]
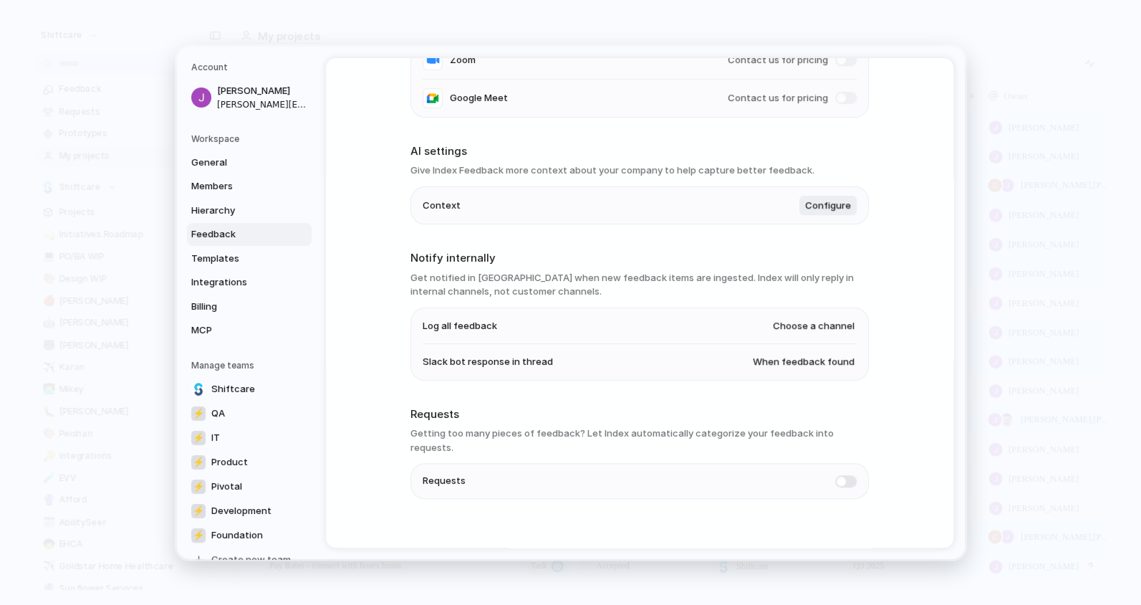
click at [807, 328] on span "Choose a channel" at bounding box center [814, 325] width 82 height 14
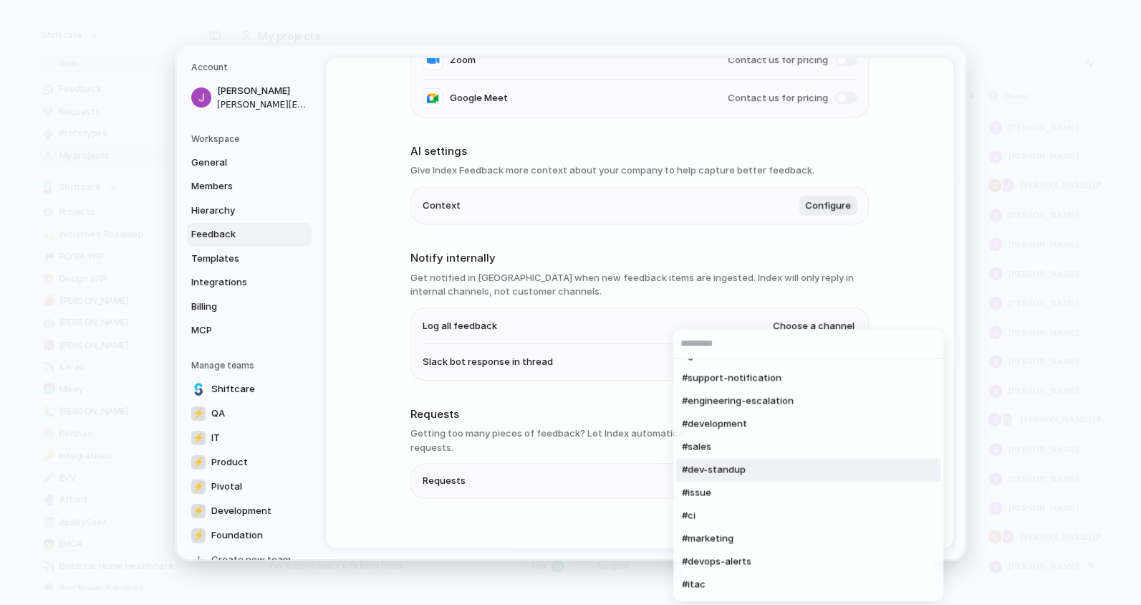
scroll to position [0, 0]
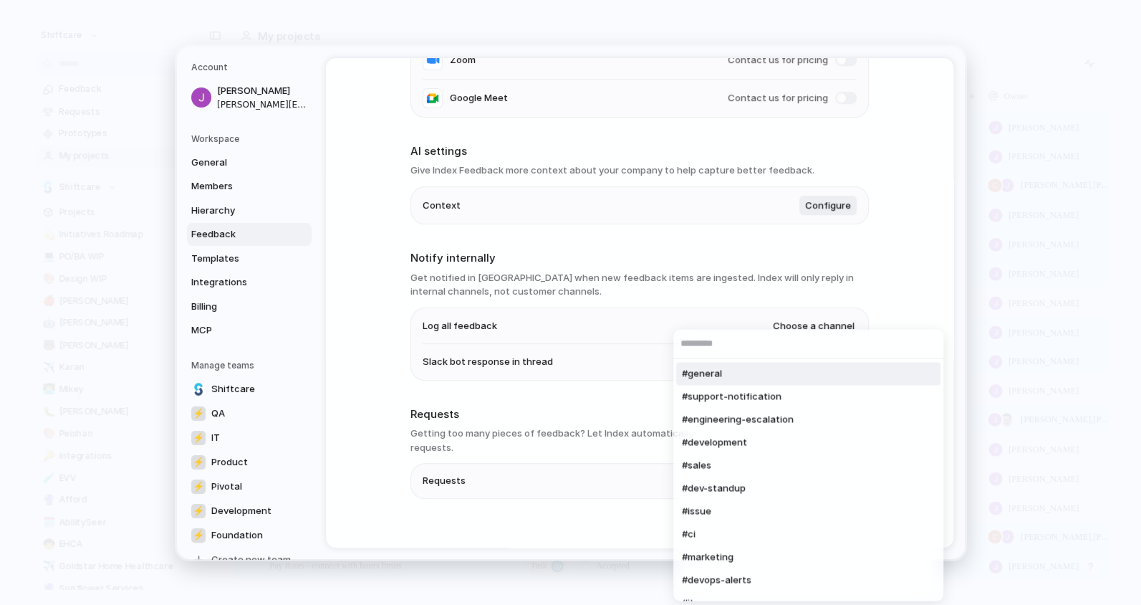
click at [751, 283] on div "#general #support-notification #engineering-escalation #development #sales #dev…" at bounding box center [570, 302] width 1141 height 605
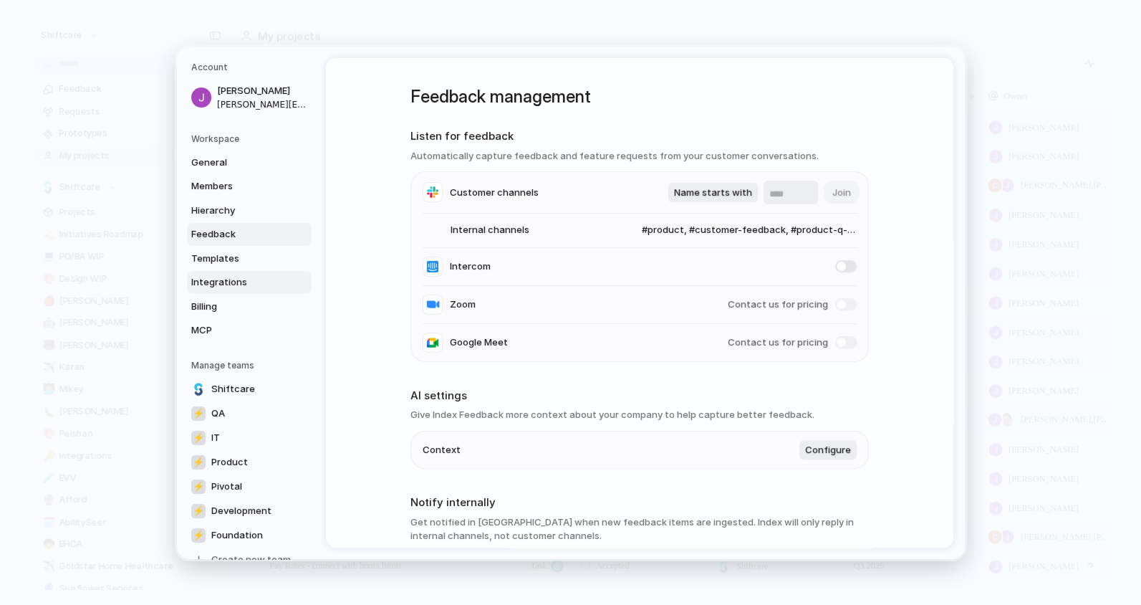
click at [197, 282] on span "Integrations" at bounding box center [237, 282] width 92 height 14
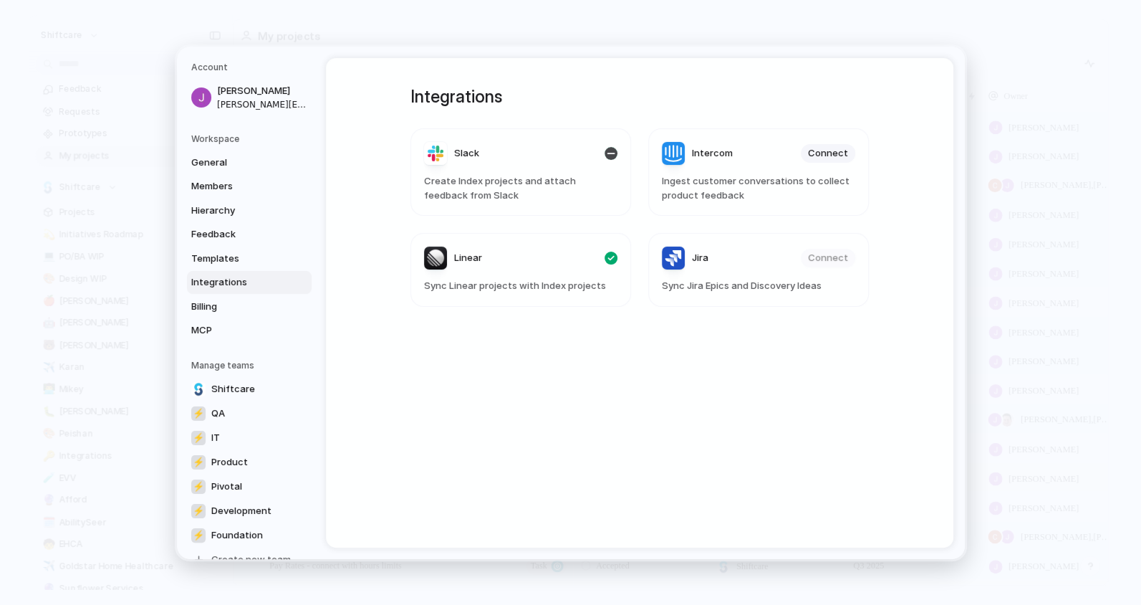
click at [441, 189] on span "Create Index projects and attach feedback from Slack" at bounding box center [520, 188] width 193 height 28
click at [468, 162] on div "Slack" at bounding box center [451, 153] width 55 height 23
click at [467, 162] on div "Slack" at bounding box center [451, 153] width 55 height 23
click at [639, 380] on div "Integrations Slack Create Index projects and attach feedback from Slack Interco…" at bounding box center [640, 302] width 510 height 489
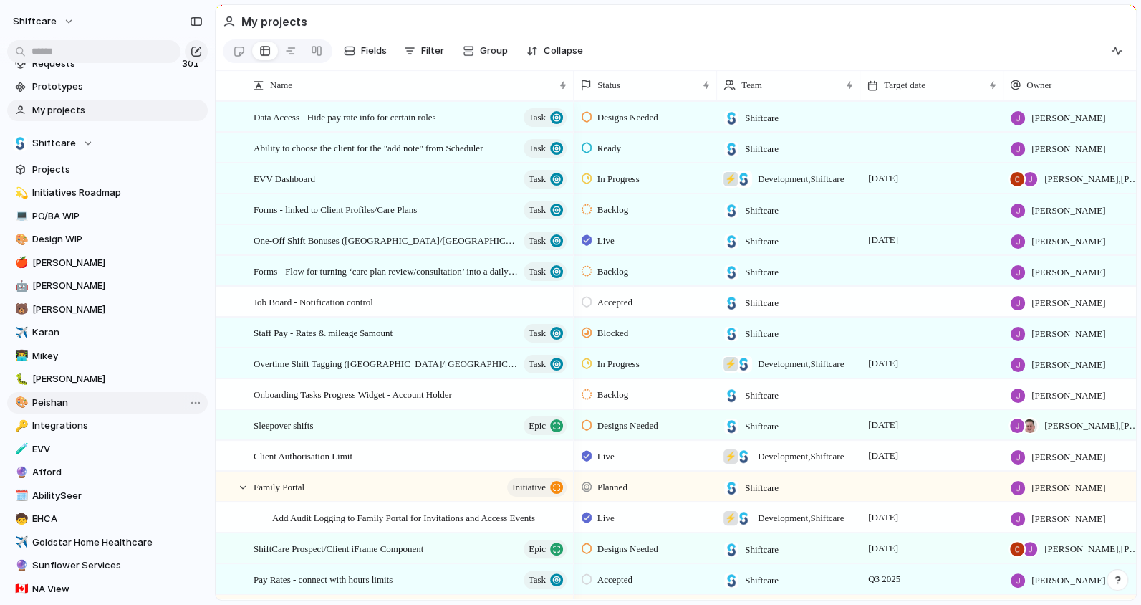
scroll to position [451, 0]
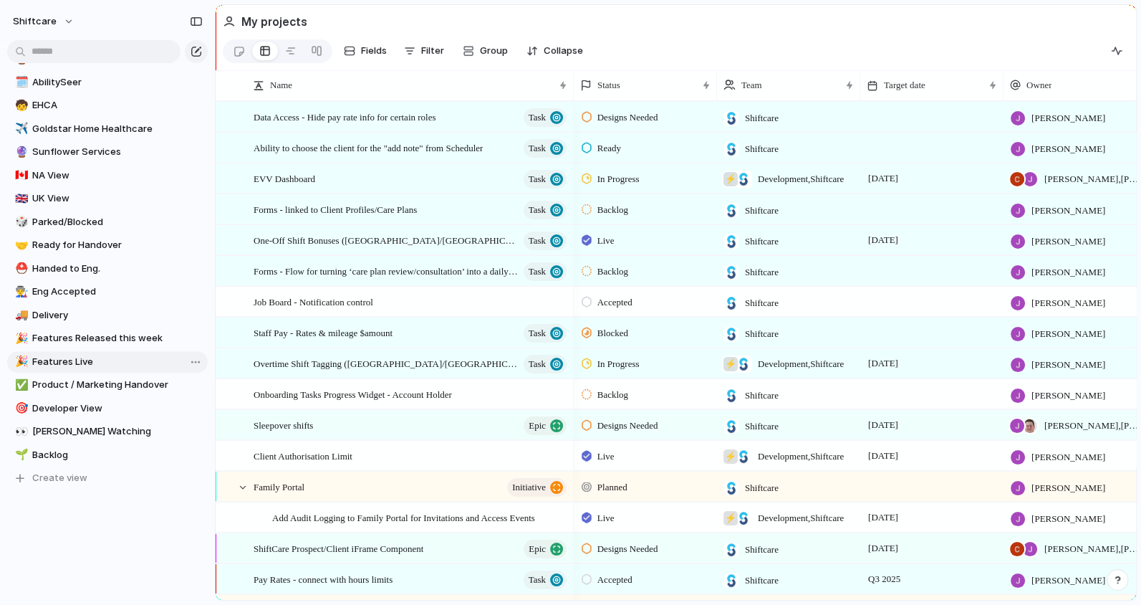
click at [67, 358] on span "Features Live" at bounding box center [117, 362] width 171 height 14
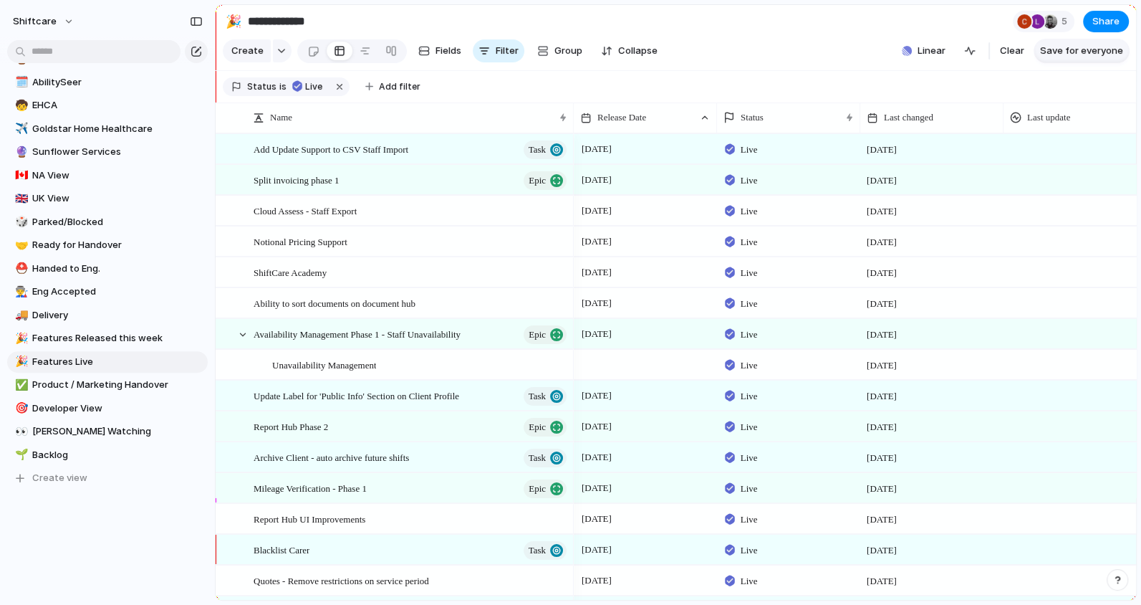
click at [1098, 47] on span "Save for everyone" at bounding box center [1081, 51] width 83 height 14
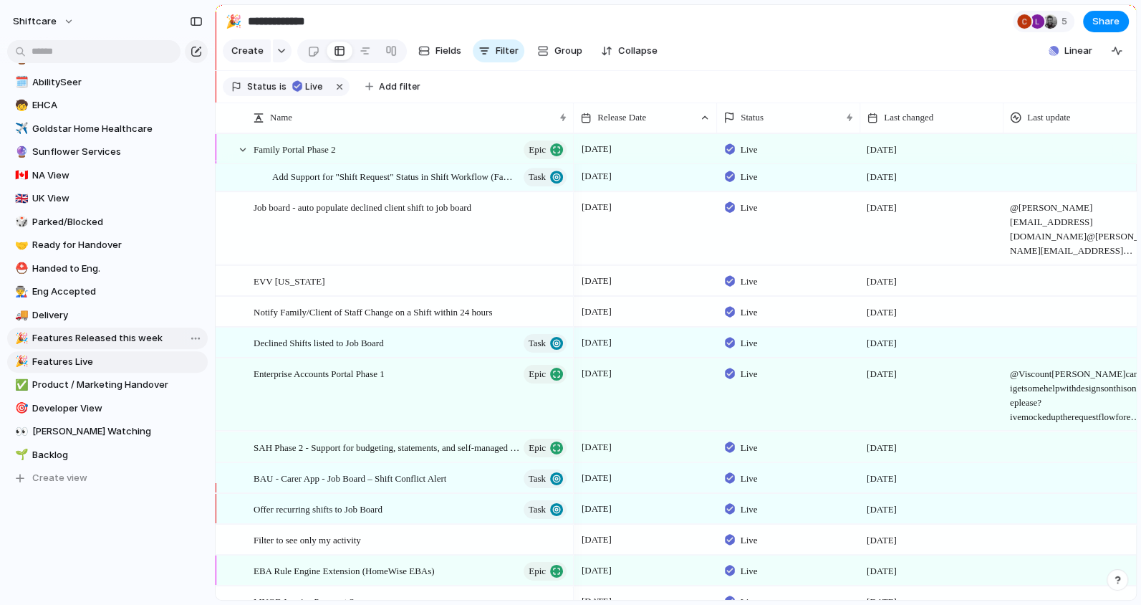
click at [133, 340] on span "Features Released this week" at bounding box center [117, 338] width 171 height 14
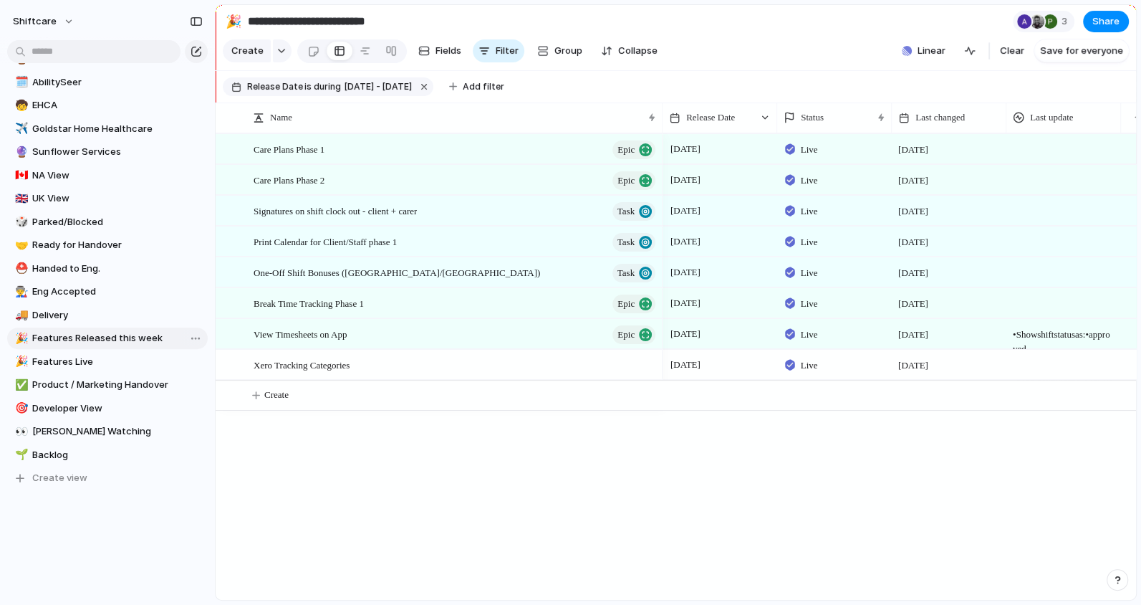
type input "**********"
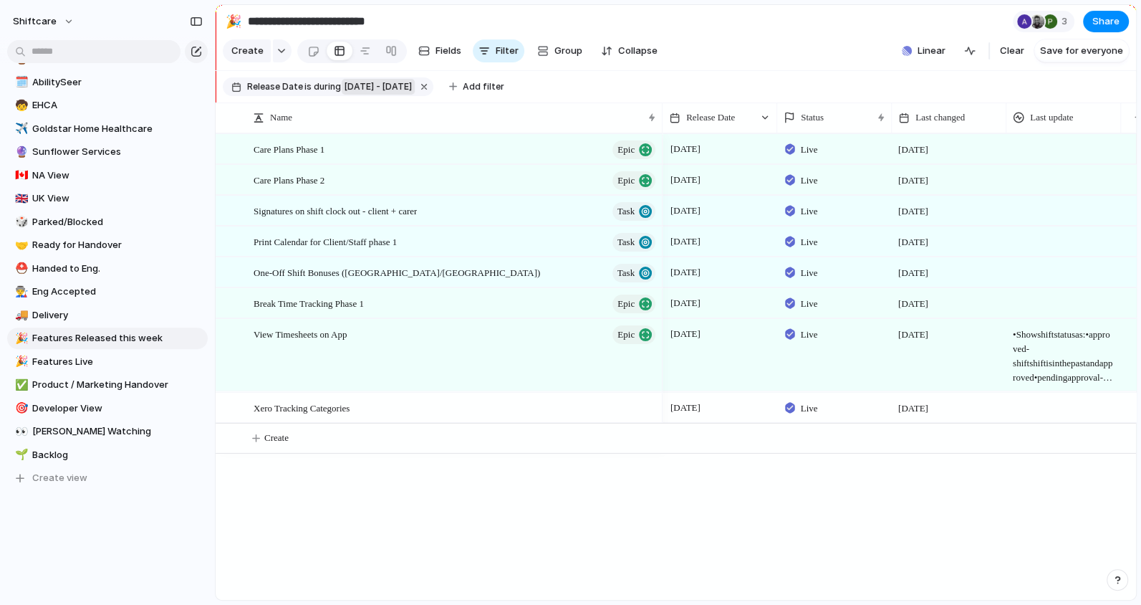
click at [412, 86] on span "12 September - 26 September" at bounding box center [378, 86] width 67 height 13
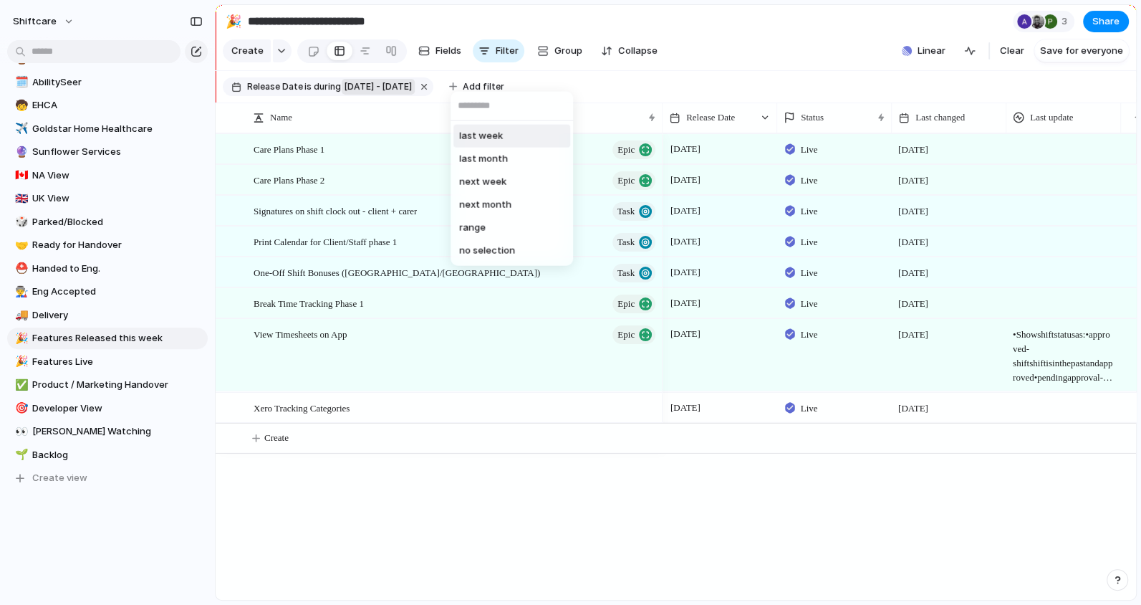
click at [485, 139] on span "last week" at bounding box center [481, 136] width 44 height 14
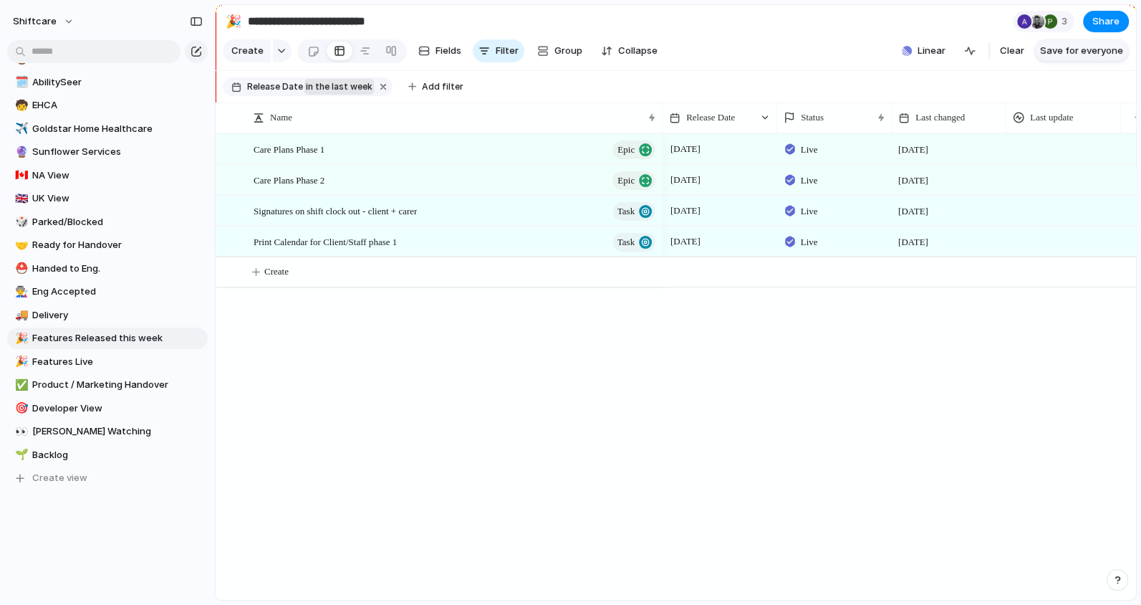
click at [1108, 49] on span "Save for everyone" at bounding box center [1081, 51] width 83 height 14
click at [1033, 348] on div "22 September Live 22 September 22 September Live 22 September 22 September Live…" at bounding box center [900, 366] width 474 height 466
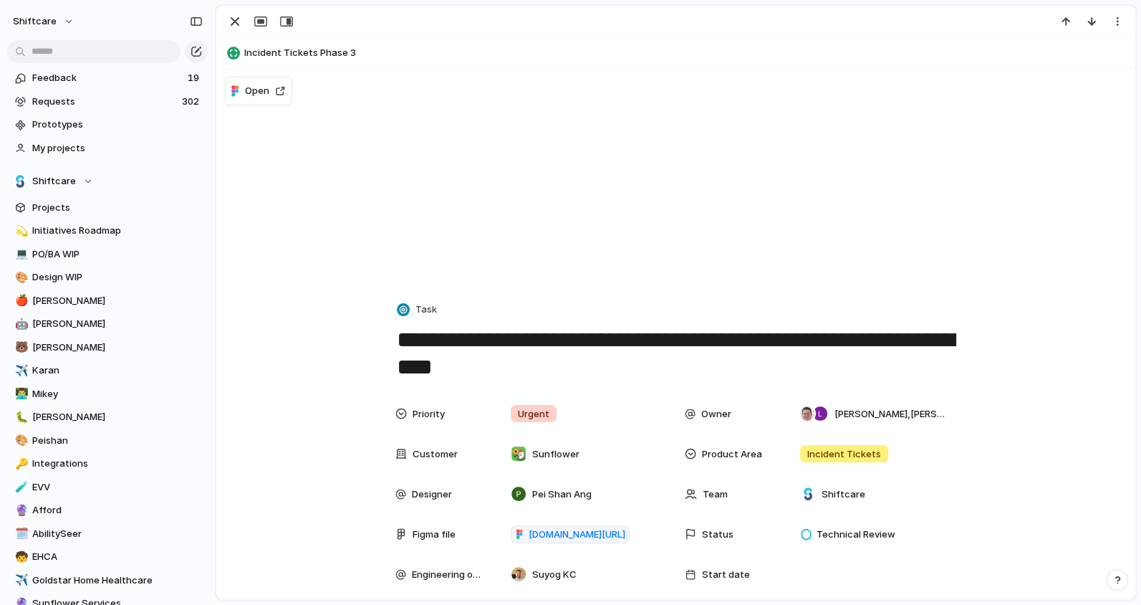
click at [234, 30] on div at bounding box center [675, 22] width 919 height 32
click at [232, 21] on div "button" at bounding box center [234, 21] width 17 height 17
